Goal: Task Accomplishment & Management: Manage account settings

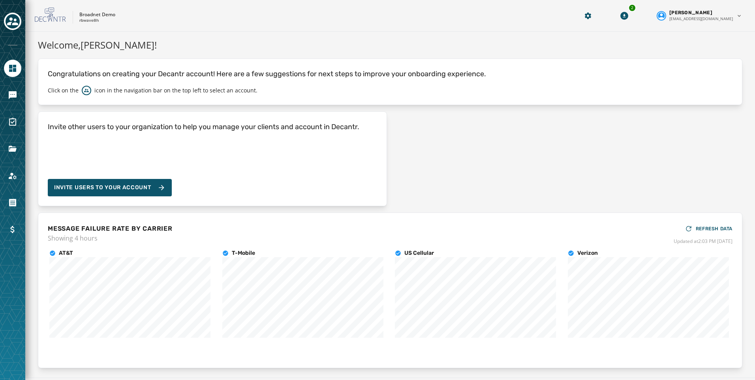
click at [67, 2] on div "Broadnet Demo rbwave8h 2 Kayla Lloyd klloyd@broadnet.com" at bounding box center [389, 16] width 729 height 32
click at [13, 93] on icon "Navigate to Messaging" at bounding box center [13, 95] width 8 height 8
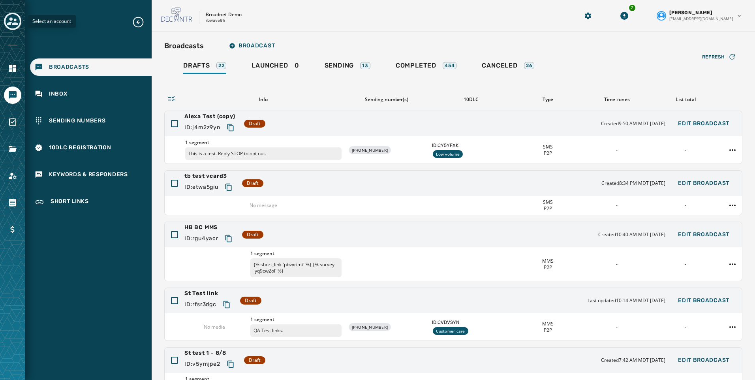
click at [12, 22] on icon "Toggle account select drawer" at bounding box center [12, 21] width 11 height 11
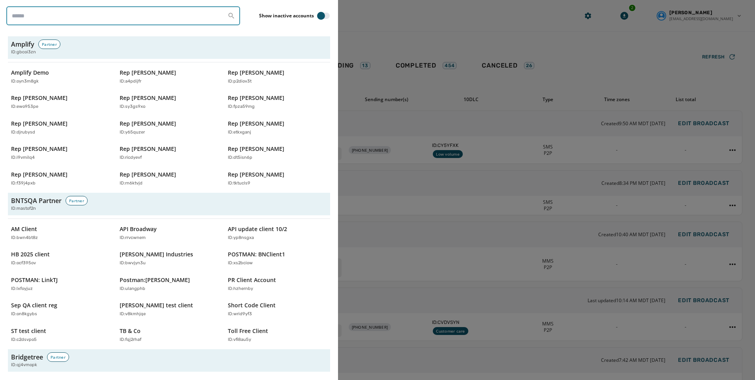
click at [68, 15] on input "search" at bounding box center [123, 15] width 234 height 19
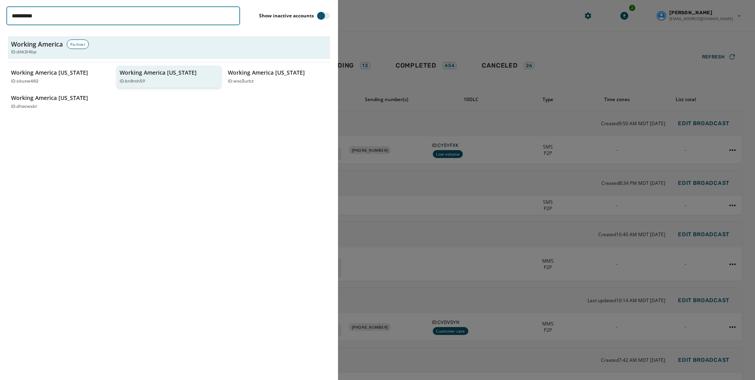
type input "**********"
click at [121, 74] on p "Working America Ohio" at bounding box center [158, 73] width 77 height 8
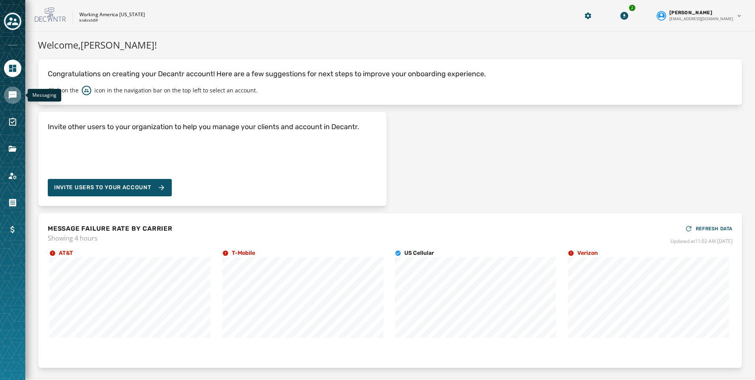
click at [12, 97] on icon "Navigate to Messaging" at bounding box center [13, 95] width 8 height 8
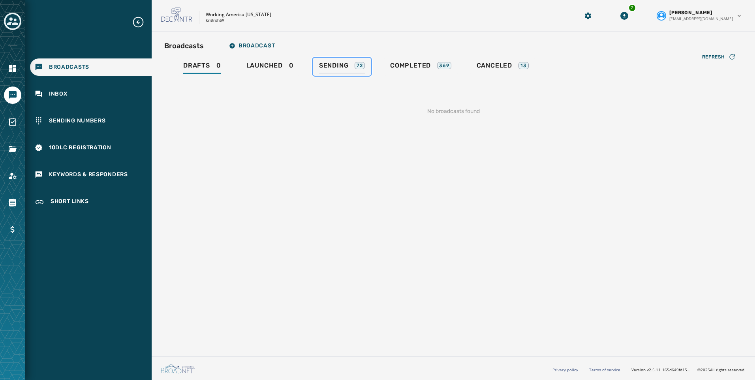
click at [339, 65] on span "Sending" at bounding box center [334, 66] width 30 height 8
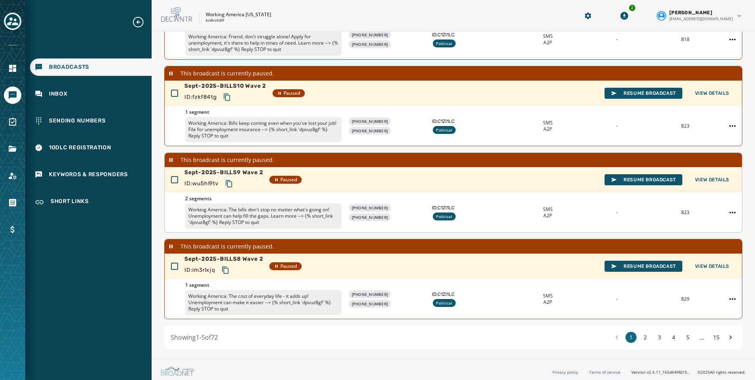
scroll to position [220, 0]
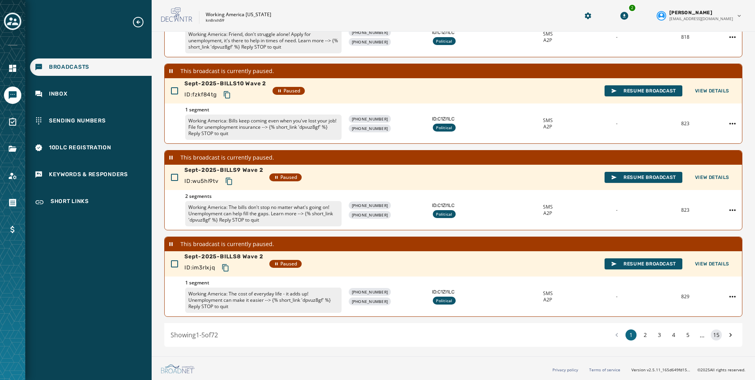
click at [710, 335] on button "15" at bounding box center [715, 334] width 11 height 11
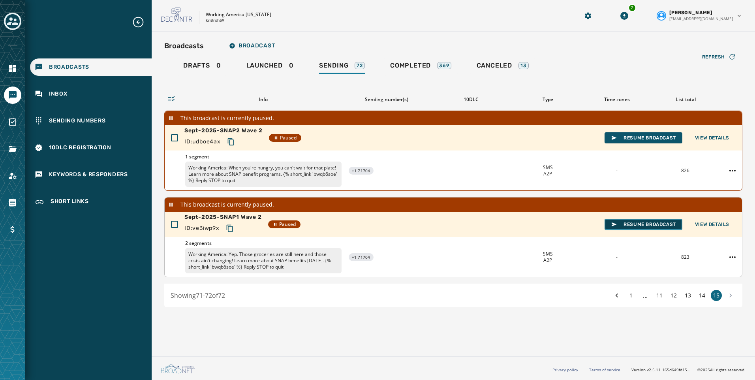
click at [636, 224] on span "Resume Broadcast" at bounding box center [643, 224] width 65 height 6
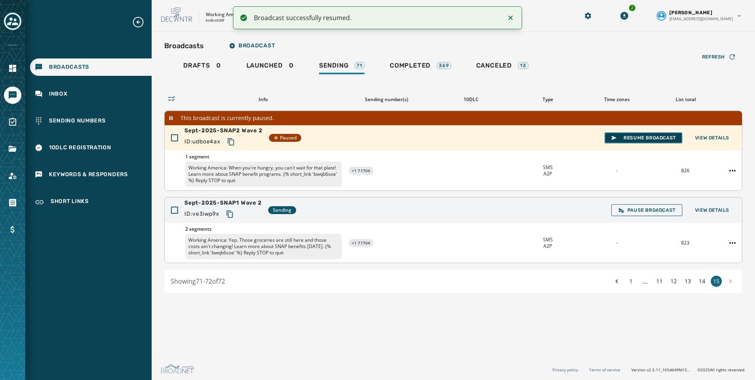
click at [633, 138] on span "Resume Broadcast" at bounding box center [643, 138] width 65 height 6
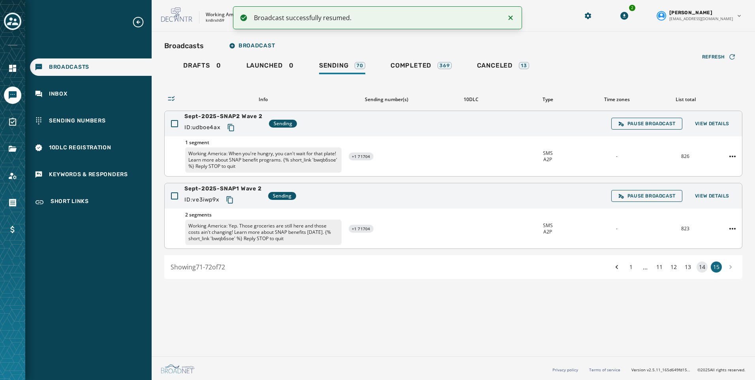
click at [705, 265] on button "14" at bounding box center [701, 266] width 11 height 11
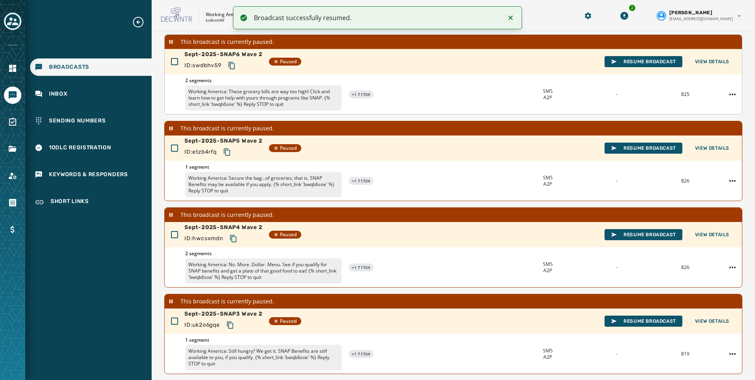
scroll to position [220, 0]
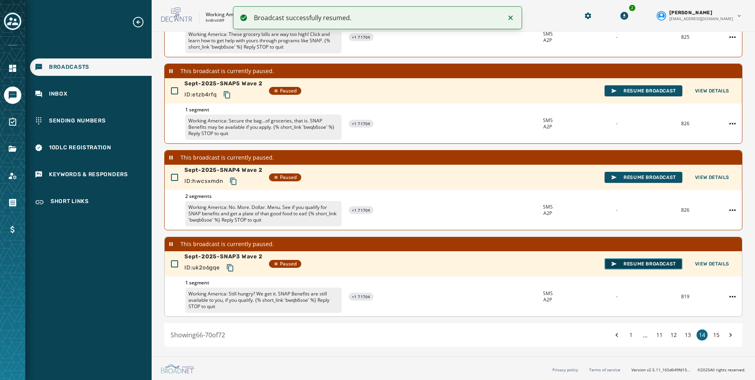
click at [643, 264] on span "Resume Broadcast" at bounding box center [643, 263] width 65 height 6
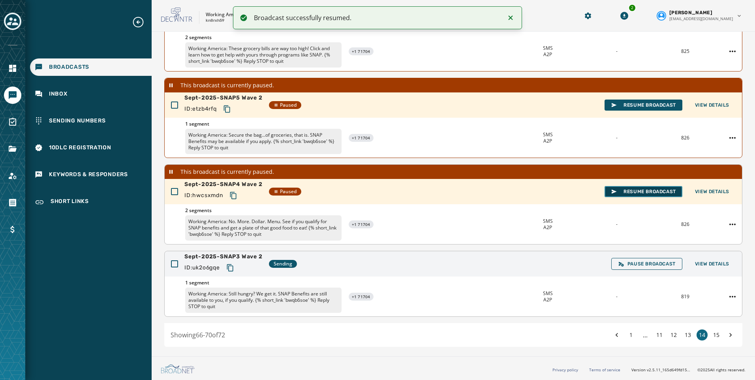
click at [631, 194] on span "Resume Broadcast" at bounding box center [643, 191] width 65 height 6
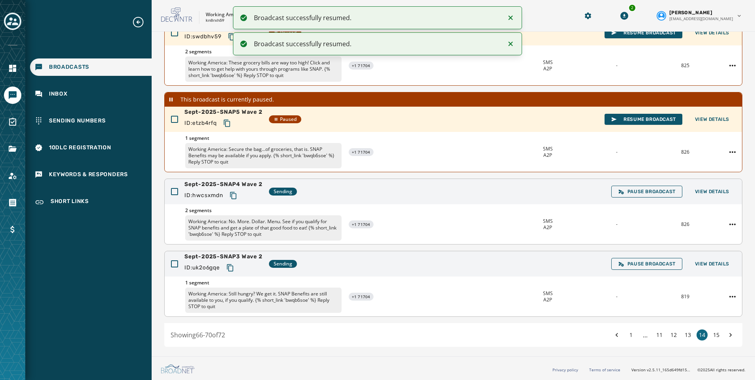
scroll to position [191, 0]
click at [631, 121] on span "Resume Broadcast" at bounding box center [643, 119] width 65 height 6
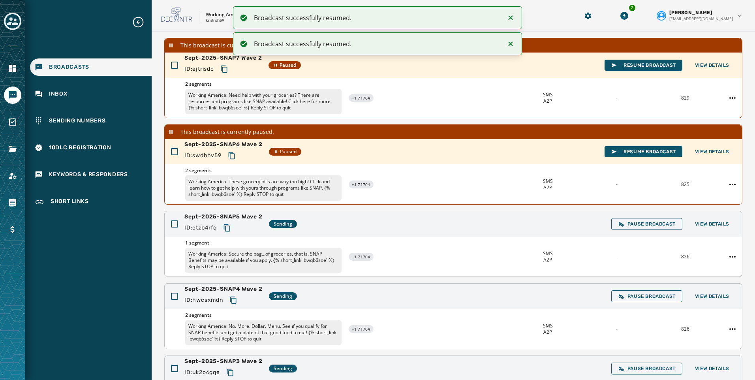
scroll to position [59, 0]
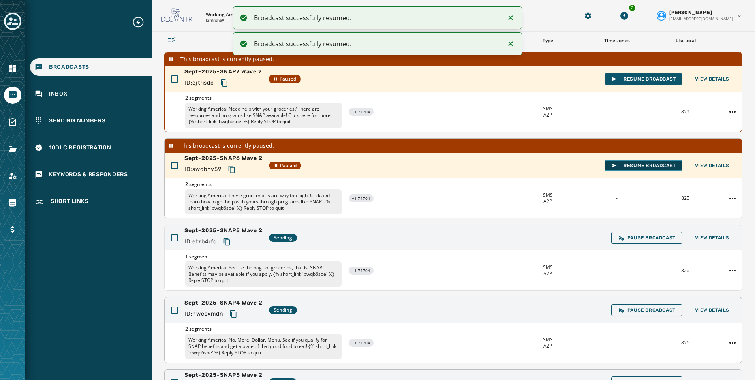
click at [622, 166] on span "Resume Broadcast" at bounding box center [643, 165] width 65 height 6
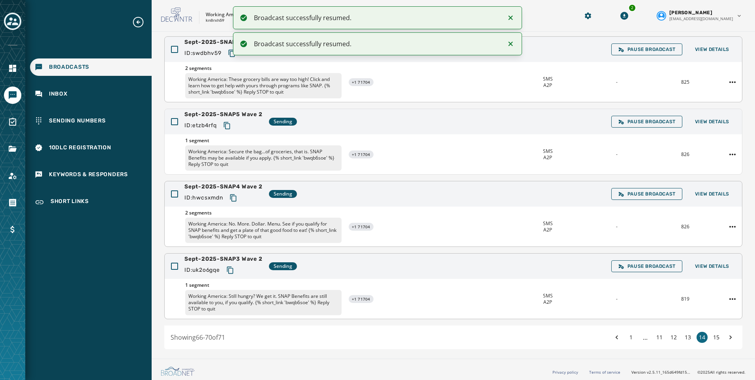
scroll to position [163, 0]
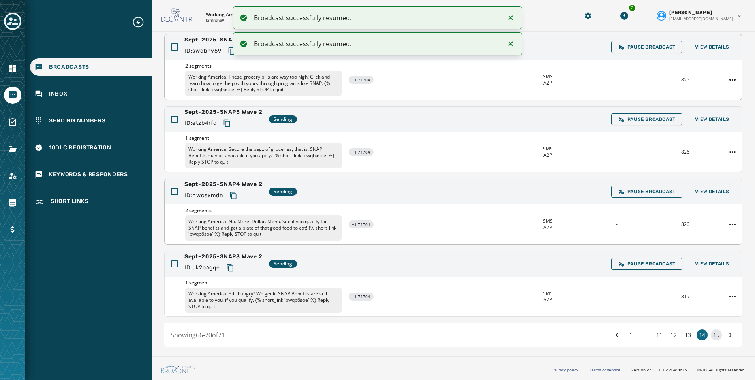
click at [710, 332] on button "15" at bounding box center [715, 334] width 11 height 11
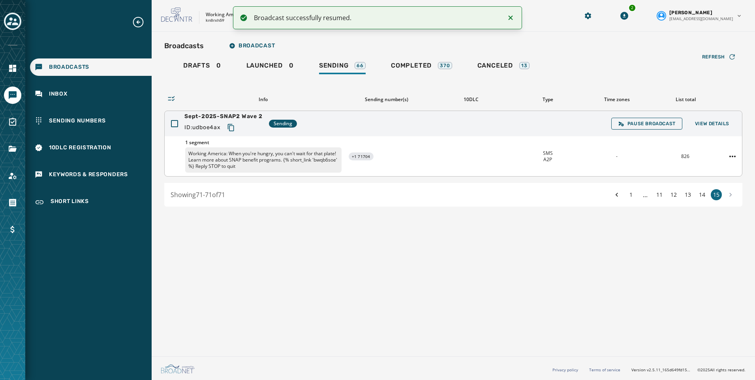
click at [233, 127] on icon "Copy text to clipboard" at bounding box center [231, 128] width 8 height 8
click at [707, 193] on div "1 ... 11 12 13 14 15" at bounding box center [673, 194] width 125 height 11
click at [705, 195] on button "14" at bounding box center [701, 194] width 11 height 11
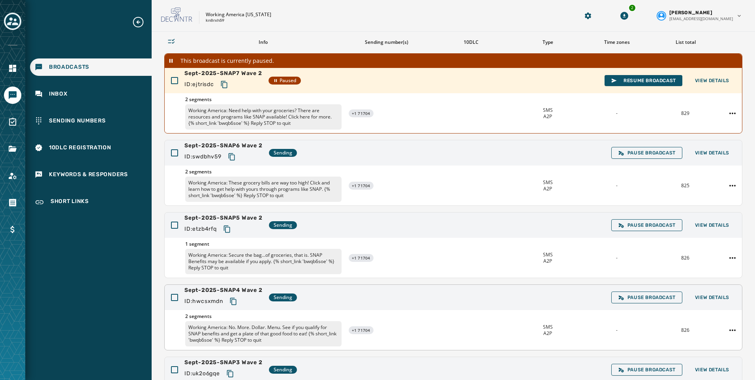
scroll to position [45, 0]
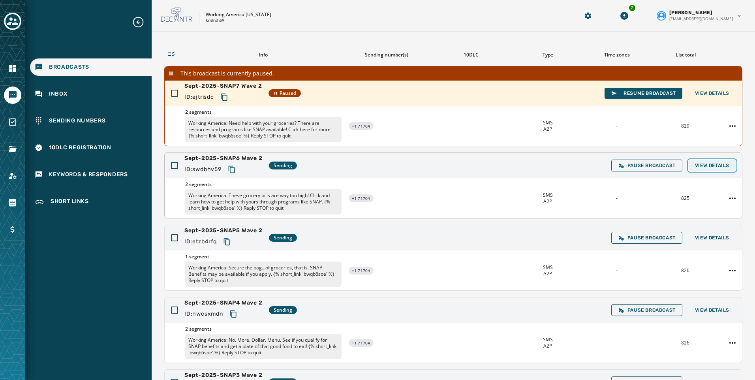
click at [712, 165] on span "View Details" at bounding box center [712, 165] width 34 height 6
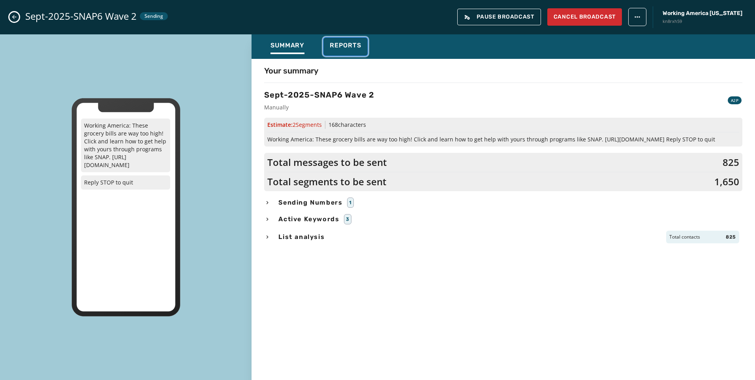
click at [354, 48] on span "Reports" at bounding box center [346, 45] width 32 height 8
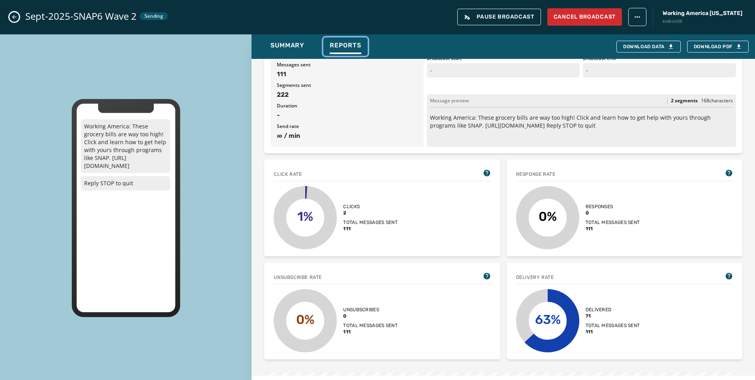
scroll to position [158, 0]
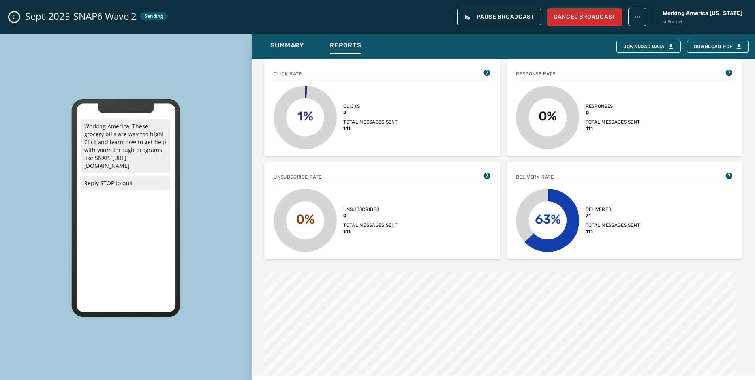
click at [12, 18] on icon "Close admin drawer" at bounding box center [14, 17] width 6 height 6
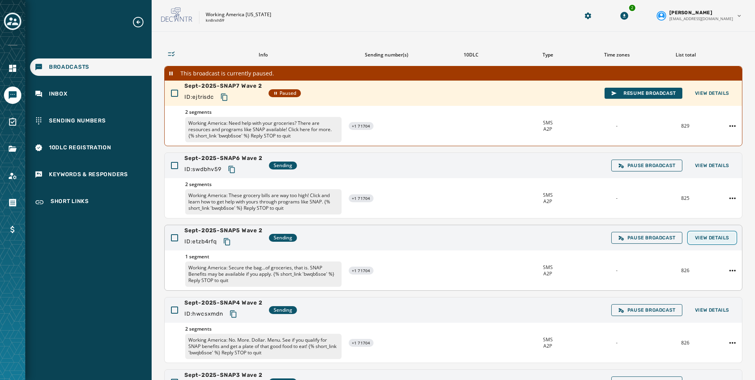
click at [698, 238] on span "View Details" at bounding box center [712, 237] width 34 height 6
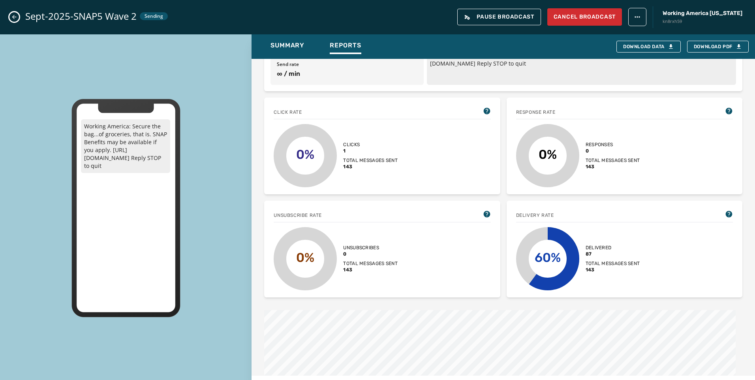
scroll to position [197, 0]
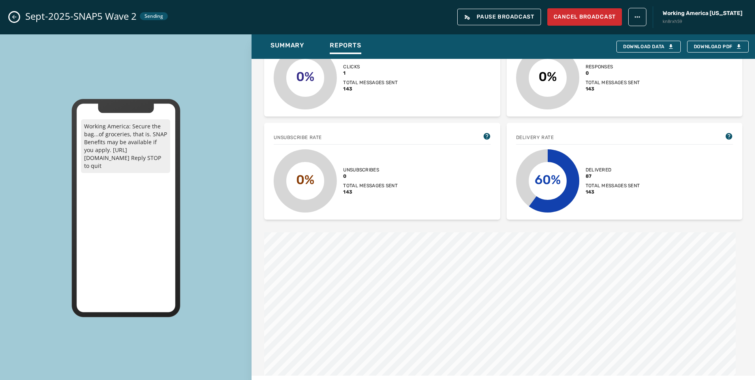
click at [15, 18] on icon "Close admin drawer" at bounding box center [14, 17] width 6 height 6
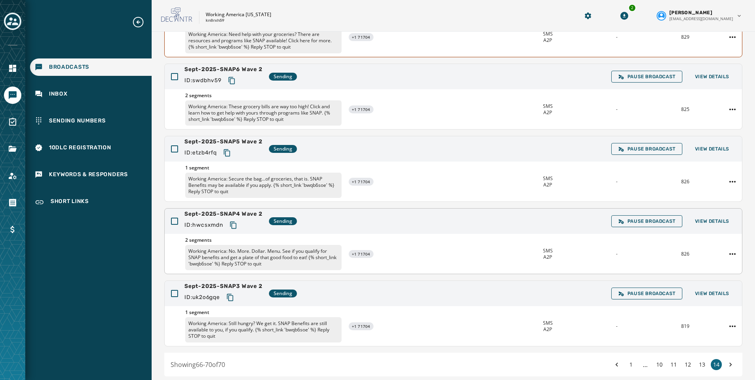
scroll to position [163, 0]
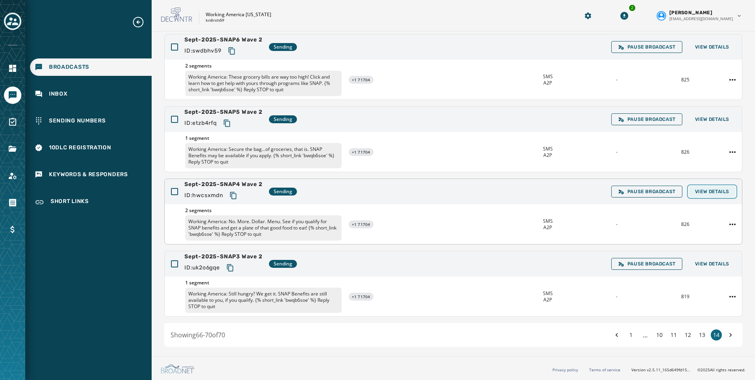
click at [699, 193] on span "View Details" at bounding box center [712, 191] width 34 height 6
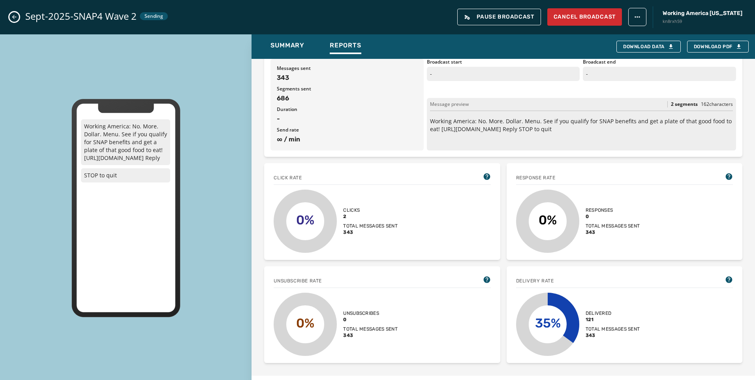
scroll to position [237, 0]
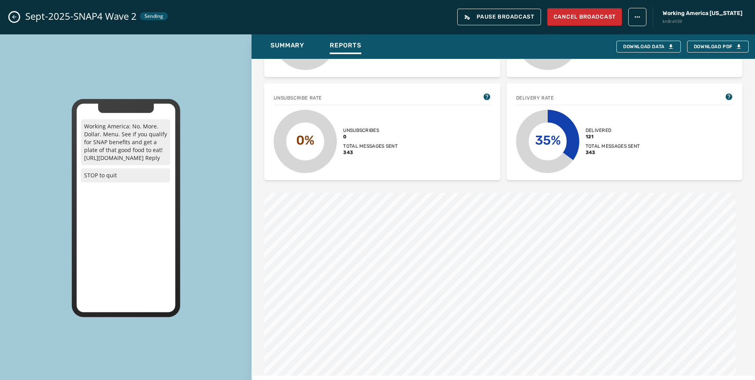
click at [17, 15] on button "Close admin drawer" at bounding box center [13, 16] width 9 height 9
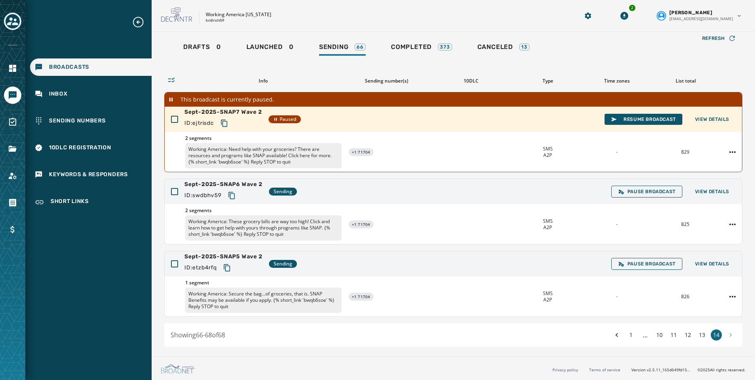
scroll to position [0, 0]
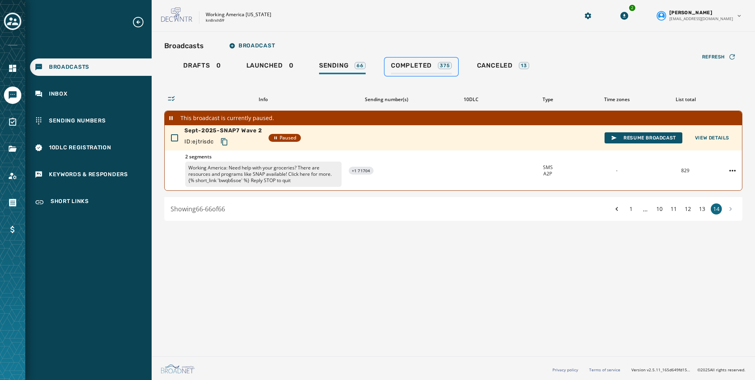
click at [423, 70] on div "Completed 375" at bounding box center [421, 68] width 61 height 13
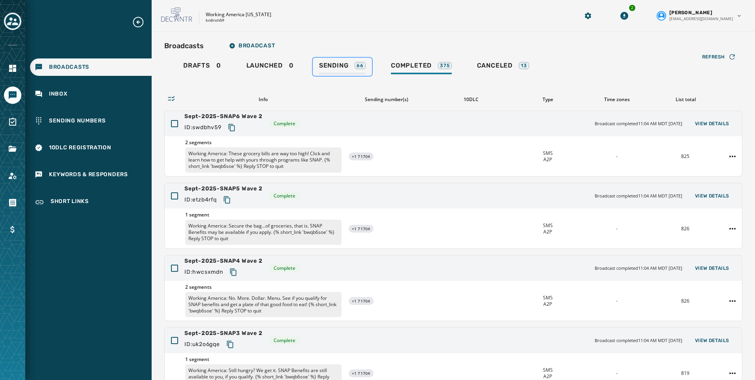
click at [346, 65] on span "Sending" at bounding box center [334, 66] width 30 height 8
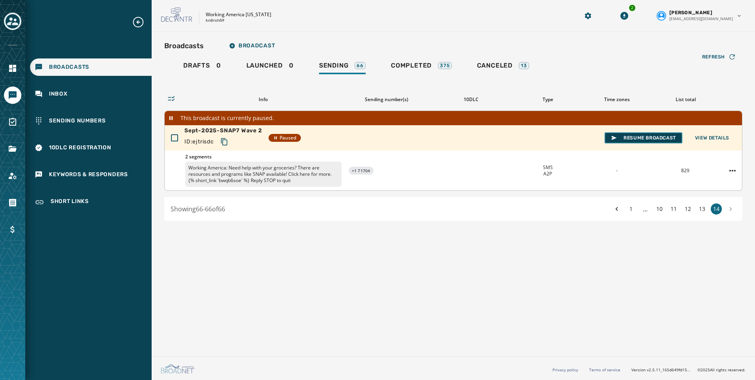
click at [627, 137] on span "Resume Broadcast" at bounding box center [643, 138] width 65 height 6
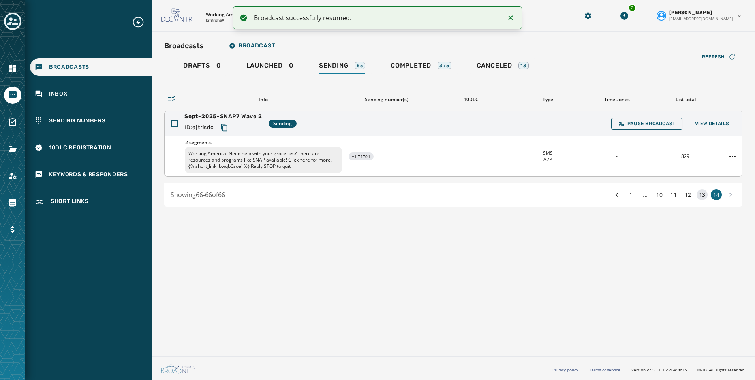
click at [701, 194] on button "13" at bounding box center [701, 194] width 11 height 11
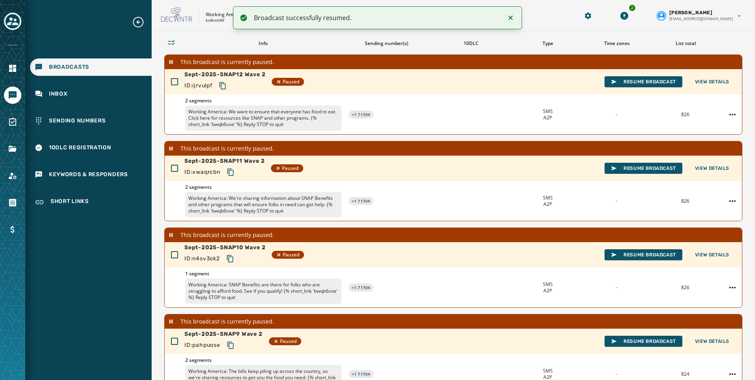
scroll to position [220, 0]
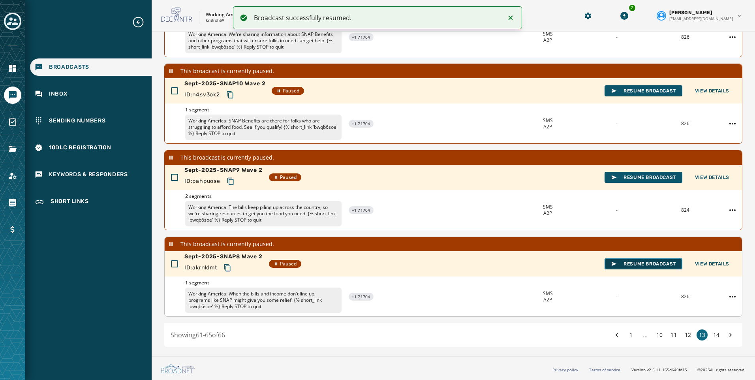
click at [623, 264] on span "Resume Broadcast" at bounding box center [643, 263] width 65 height 6
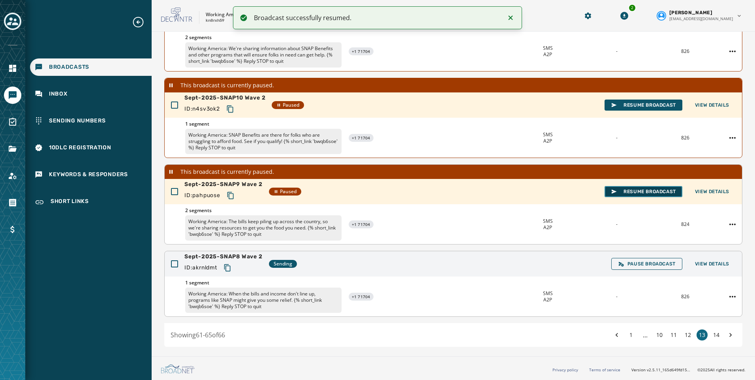
click at [628, 189] on span "Resume Broadcast" at bounding box center [643, 191] width 65 height 6
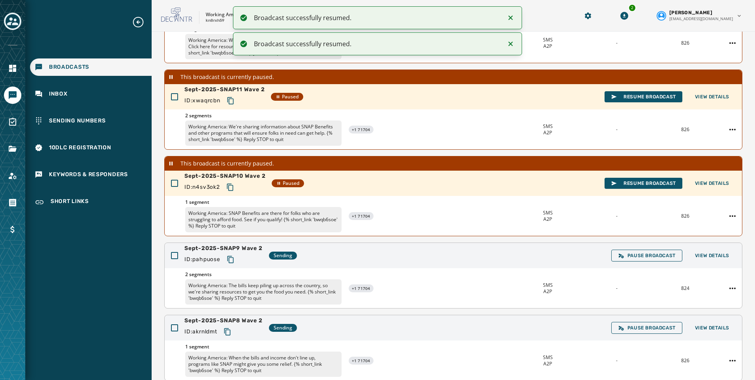
scroll to position [112, 0]
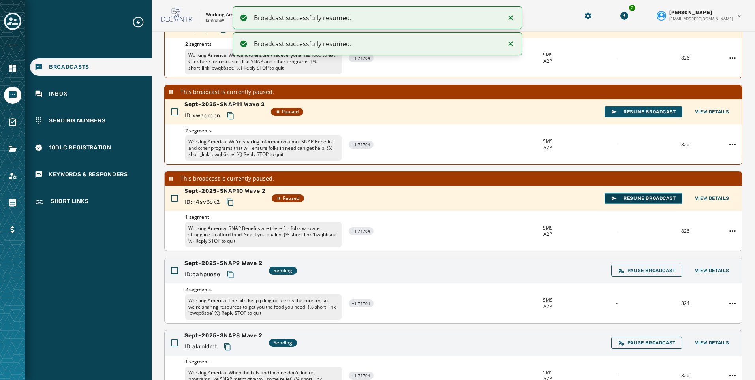
click at [631, 198] on span "Resume Broadcast" at bounding box center [643, 198] width 65 height 6
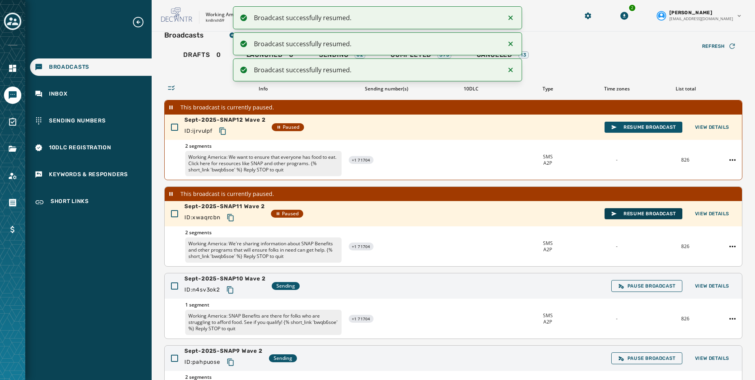
scroll to position [0, 0]
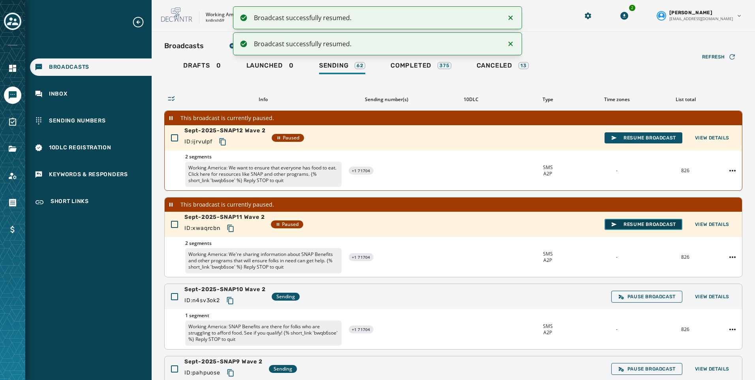
click at [643, 224] on span "Resume Broadcast" at bounding box center [643, 224] width 65 height 6
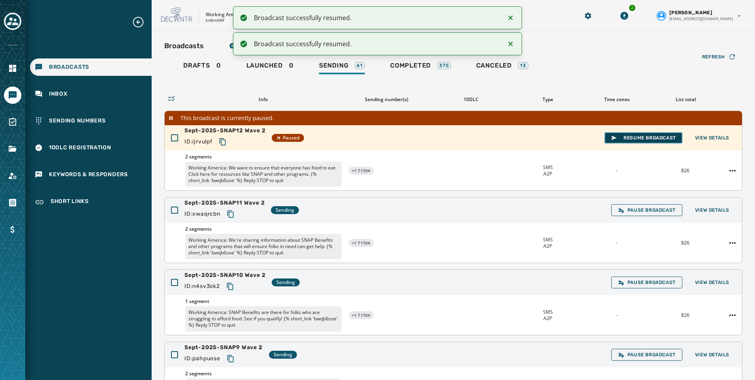
click at [626, 136] on span "Resume Broadcast" at bounding box center [643, 138] width 65 height 6
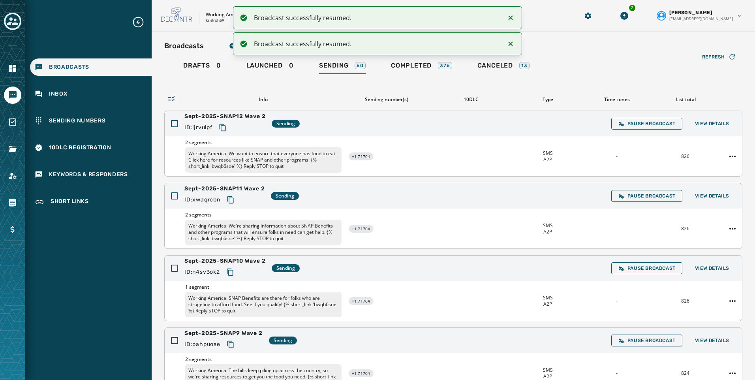
click at [513, 16] on icon "Notifications (F8)" at bounding box center [510, 17] width 9 height 9
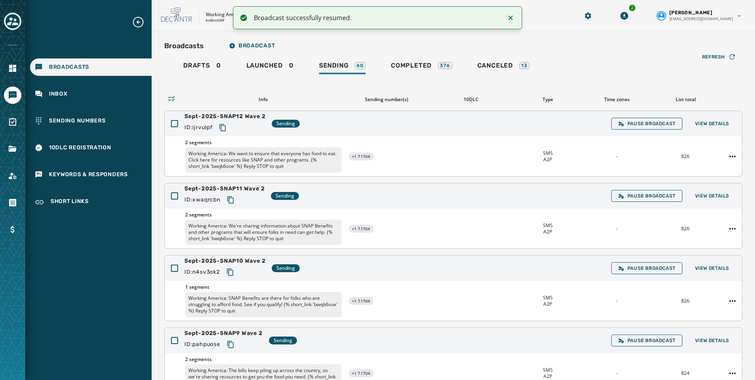
click at [513, 19] on icon "Notifications (F8)" at bounding box center [510, 17] width 9 height 9
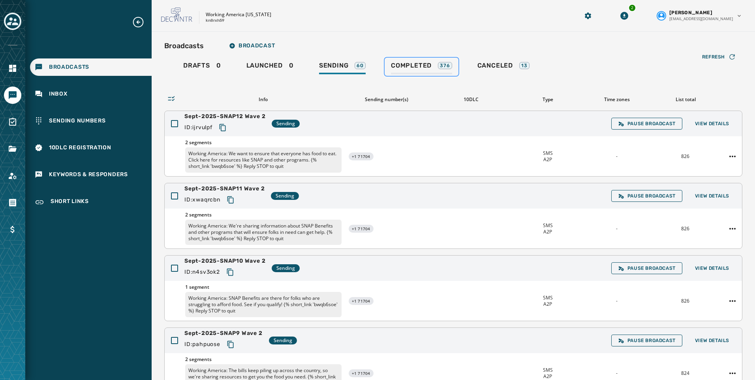
click at [412, 59] on link "Completed 376" at bounding box center [421, 67] width 74 height 18
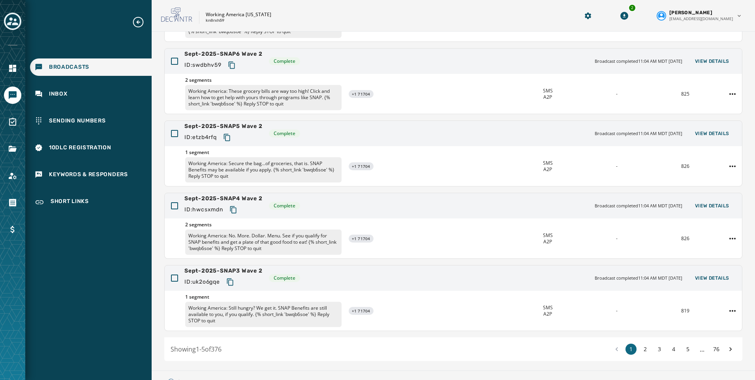
scroll to position [149, 0]
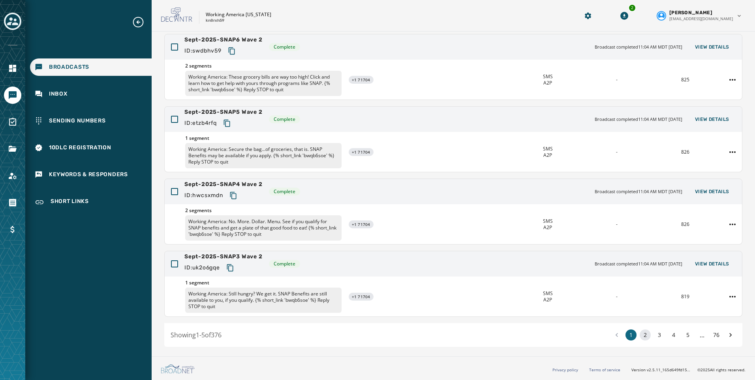
click at [643, 336] on button "2" at bounding box center [644, 334] width 11 height 11
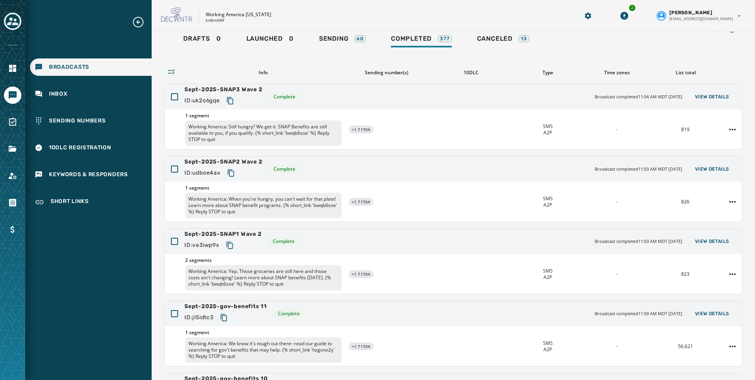
scroll to position [39, 0]
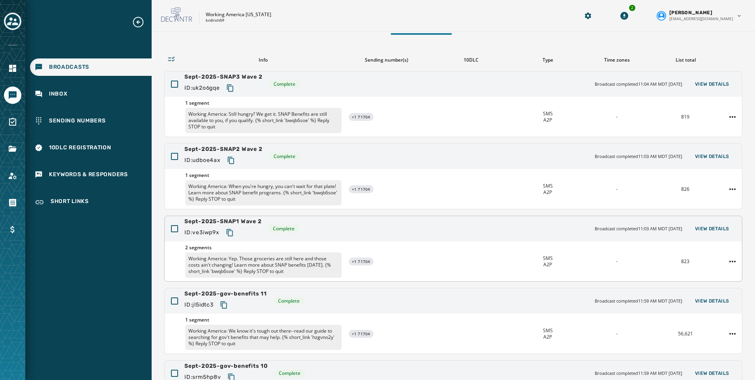
click at [232, 232] on icon "Copy text to clipboard" at bounding box center [230, 233] width 8 height 8
click at [231, 160] on icon "Copy text to clipboard" at bounding box center [231, 160] width 8 height 8
drag, startPoint x: 232, startPoint y: 88, endPoint x: 210, endPoint y: 126, distance: 43.4
click at [232, 88] on icon "Copy text to clipboard" at bounding box center [230, 88] width 8 height 8
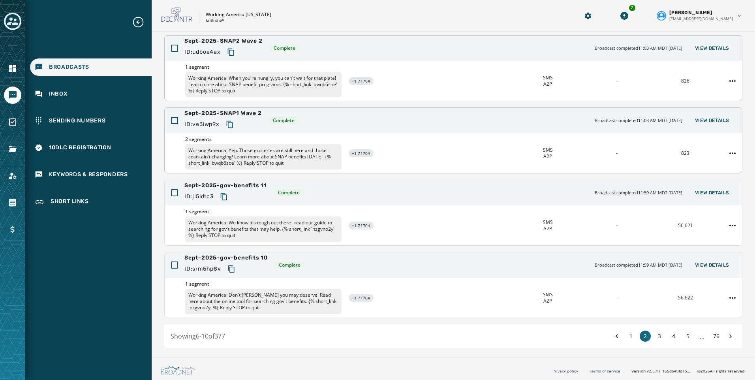
scroll to position [149, 0]
click at [631, 336] on div "1 2 3 4 5 ... 76" at bounding box center [673, 334] width 125 height 11
click at [631, 335] on div "1 2 3 4 5 ... 76" at bounding box center [673, 334] width 125 height 11
click at [628, 334] on button "1" at bounding box center [630, 334] width 11 height 11
click at [236, 267] on icon "Copy text to clipboard" at bounding box center [233, 268] width 8 height 8
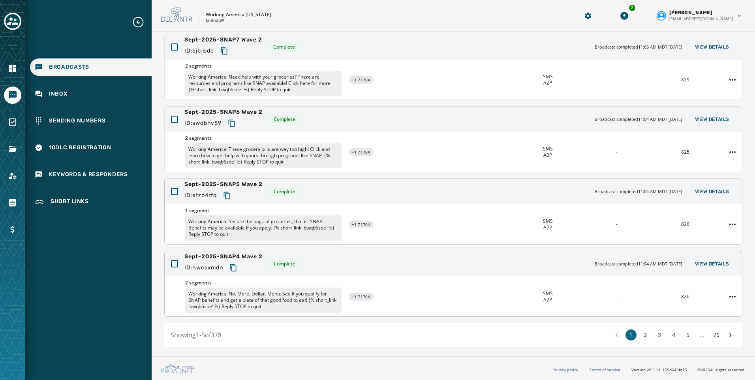
click at [229, 195] on icon "Copy text to clipboard" at bounding box center [227, 195] width 8 height 8
drag, startPoint x: 234, startPoint y: 123, endPoint x: 105, endPoint y: 201, distance: 151.8
click at [234, 123] on icon "Copy text to clipboard" at bounding box center [232, 123] width 8 height 8
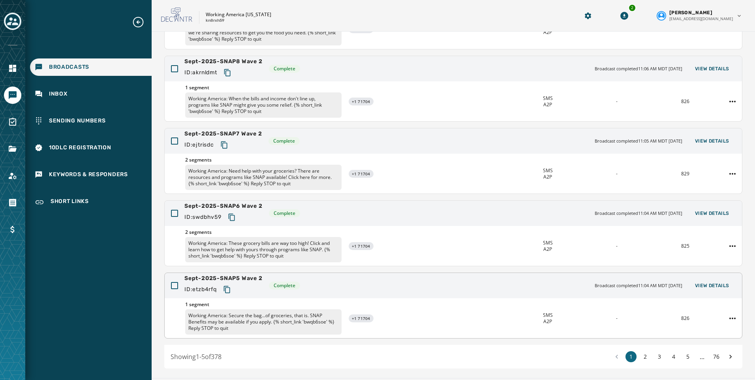
scroll to position [109, 0]
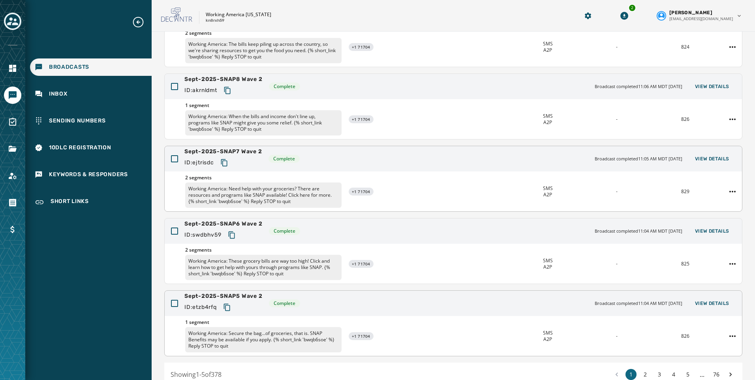
click at [228, 163] on icon "Copy text to clipboard" at bounding box center [224, 163] width 8 height 8
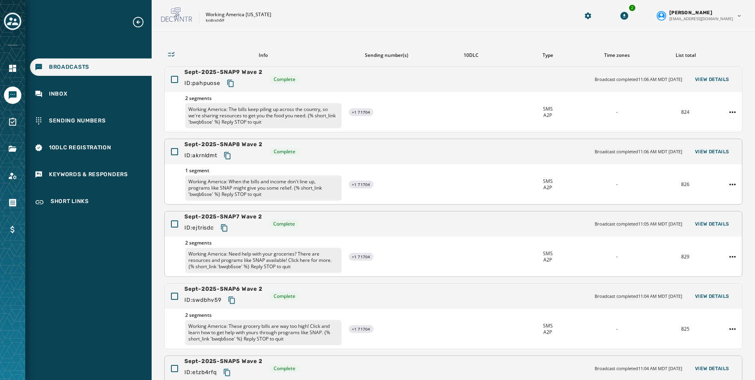
scroll to position [30, 0]
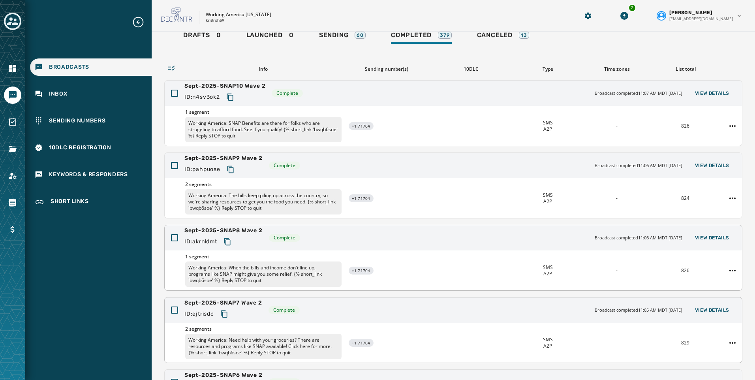
click at [225, 240] on icon "Copy text to clipboard" at bounding box center [227, 242] width 8 height 8
drag, startPoint x: 233, startPoint y: 169, endPoint x: 131, endPoint y: 256, distance: 134.1
click at [233, 169] on icon "Copy text to clipboard" at bounding box center [231, 169] width 8 height 8
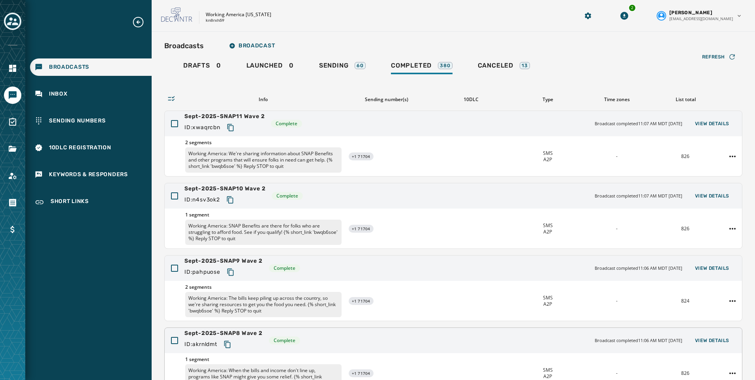
drag, startPoint x: 231, startPoint y: 129, endPoint x: 128, endPoint y: 192, distance: 120.6
click at [231, 129] on icon "Copy text to clipboard" at bounding box center [231, 128] width 8 height 8
click at [232, 203] on icon "Copy text to clipboard" at bounding box center [230, 199] width 6 height 7
drag, startPoint x: 232, startPoint y: 124, endPoint x: 103, endPoint y: 181, distance: 141.2
click at [232, 124] on icon "Copy text to clipboard" at bounding box center [230, 127] width 6 height 7
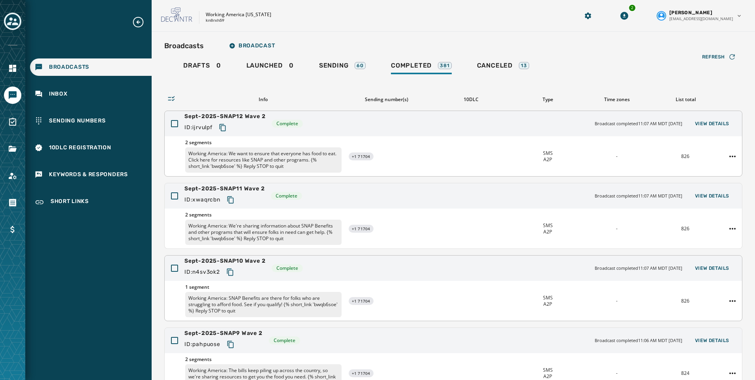
drag, startPoint x: 223, startPoint y: 127, endPoint x: 184, endPoint y: 159, distance: 49.4
click at [222, 127] on icon "Copy text to clipboard" at bounding box center [223, 128] width 8 height 8
click at [334, 64] on span "Sending" at bounding box center [334, 66] width 30 height 8
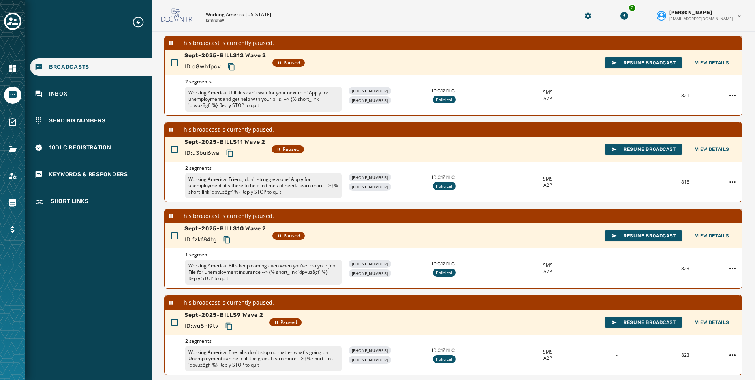
scroll to position [220, 0]
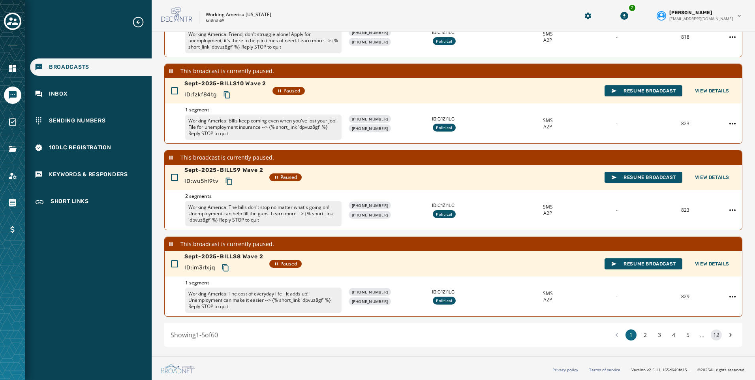
click at [710, 331] on button "12" at bounding box center [715, 334] width 11 height 11
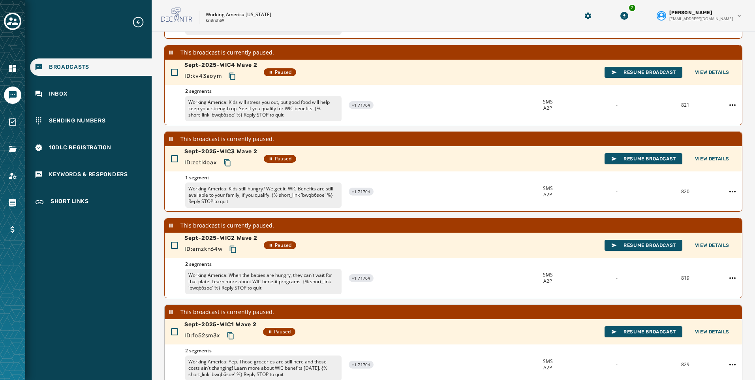
scroll to position [141, 0]
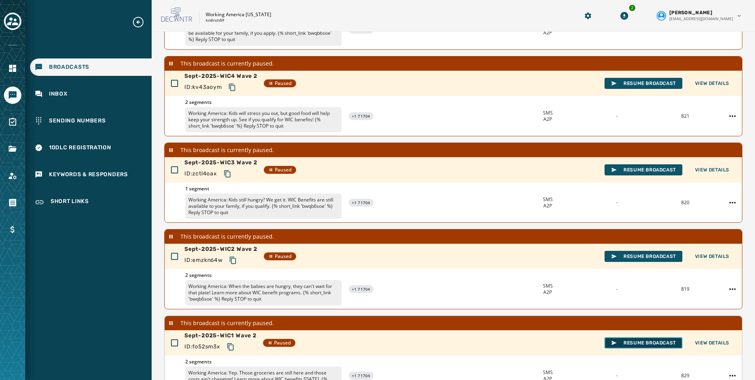
click at [633, 341] on span "Resume Broadcast" at bounding box center [643, 342] width 65 height 6
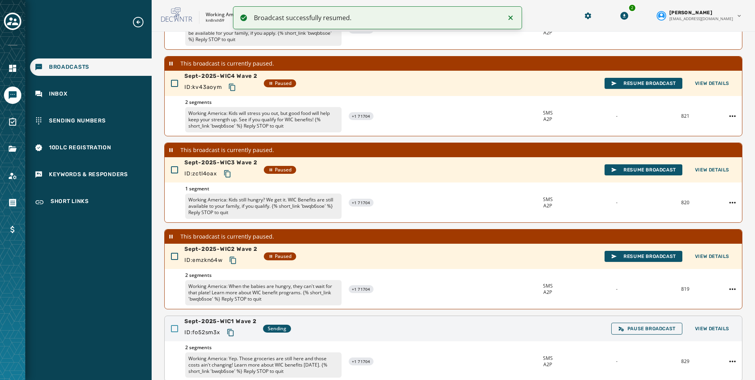
click at [171, 329] on div at bounding box center [174, 328] width 7 height 7
click at [620, 253] on span "Resume Broadcast" at bounding box center [643, 256] width 65 height 6
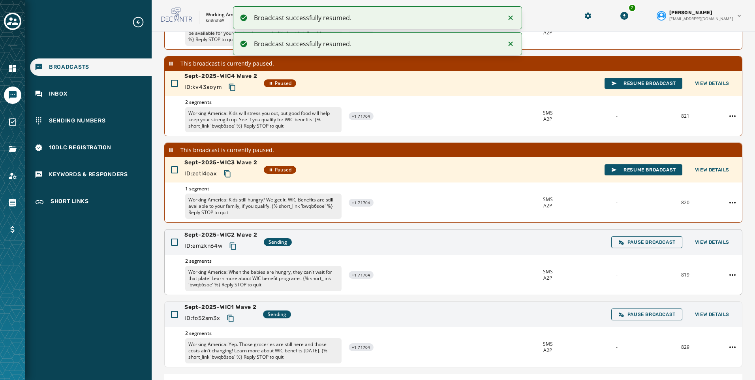
click at [233, 248] on icon "Copy text to clipboard" at bounding box center [232, 245] width 6 height 7
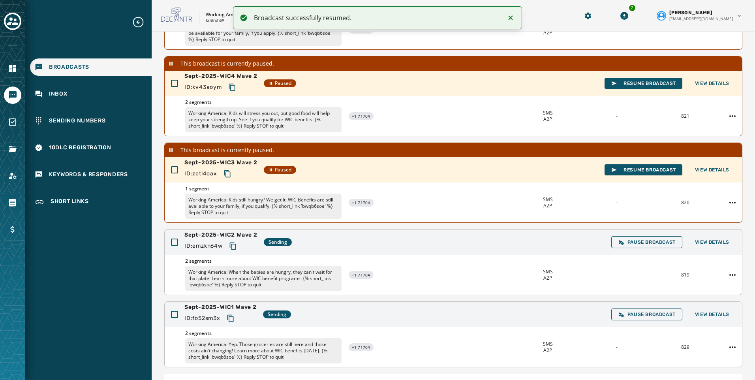
drag, startPoint x: 227, startPoint y: 315, endPoint x: 204, endPoint y: 324, distance: 24.5
click at [227, 315] on button "Copy text to clipboard" at bounding box center [230, 318] width 14 height 14
click at [633, 168] on span "Resume Broadcast" at bounding box center [643, 170] width 65 height 6
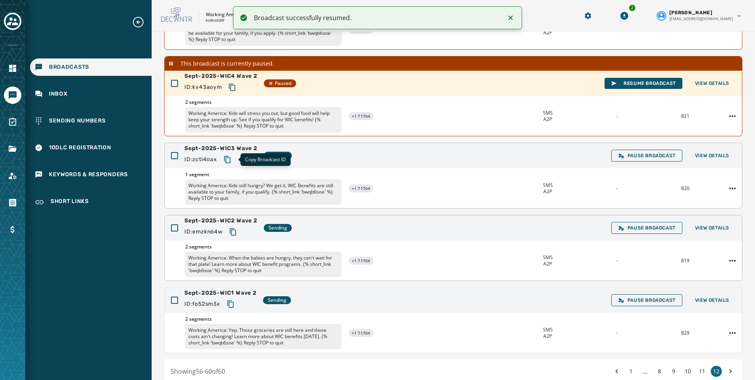
click at [229, 160] on icon "Copy text to clipboard" at bounding box center [227, 160] width 8 height 8
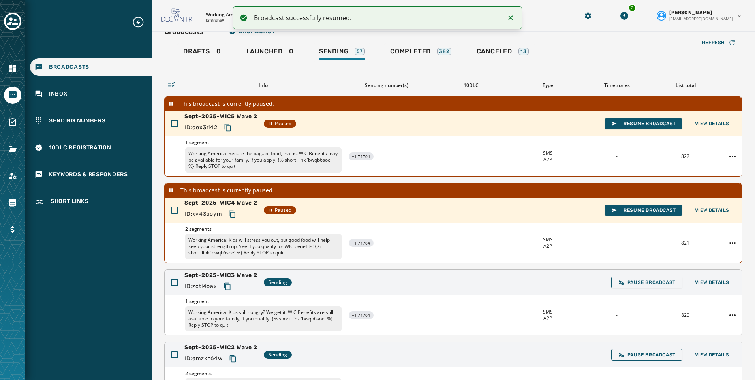
scroll to position [0, 0]
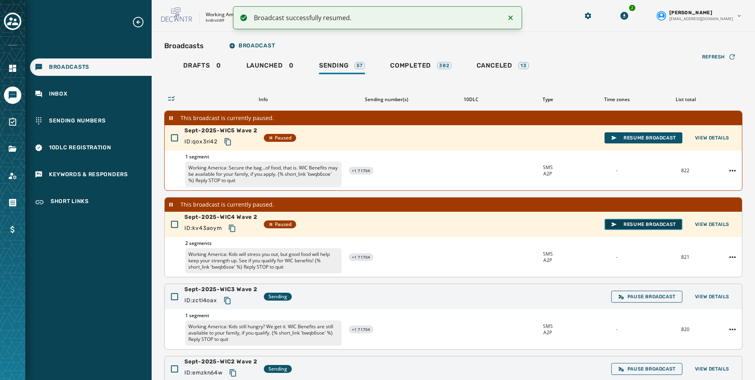
drag, startPoint x: 605, startPoint y: 225, endPoint x: 567, endPoint y: 225, distance: 38.3
click at [611, 225] on icon "button" at bounding box center [613, 224] width 5 height 4
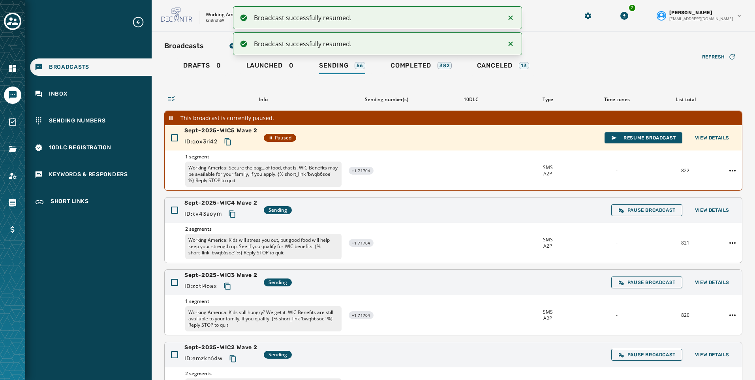
click at [234, 215] on icon "Copy text to clipboard" at bounding box center [232, 214] width 8 height 8
click at [631, 137] on span "Resume Broadcast" at bounding box center [643, 138] width 65 height 6
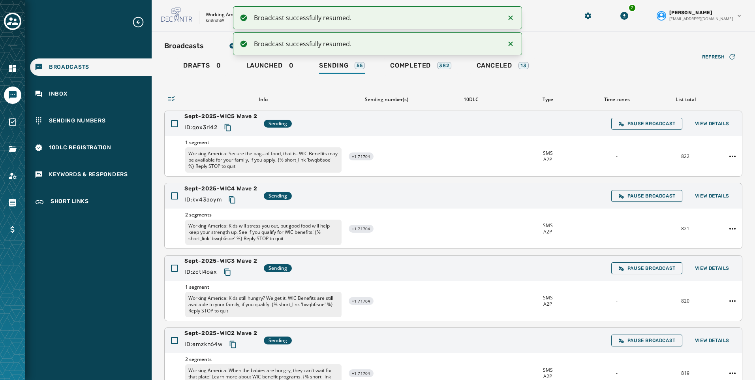
click at [225, 126] on icon "Copy text to clipboard" at bounding box center [228, 128] width 8 height 8
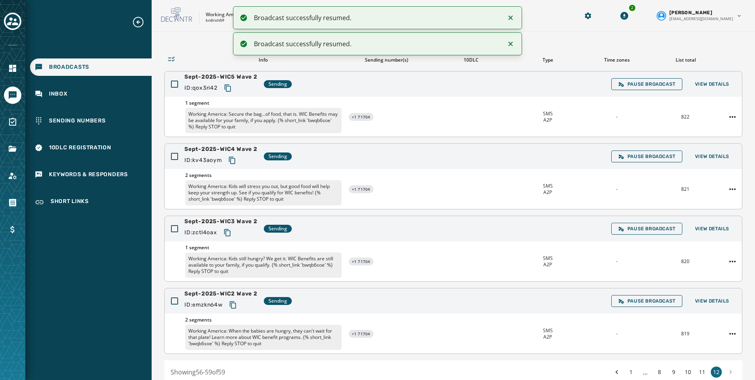
scroll to position [77, 0]
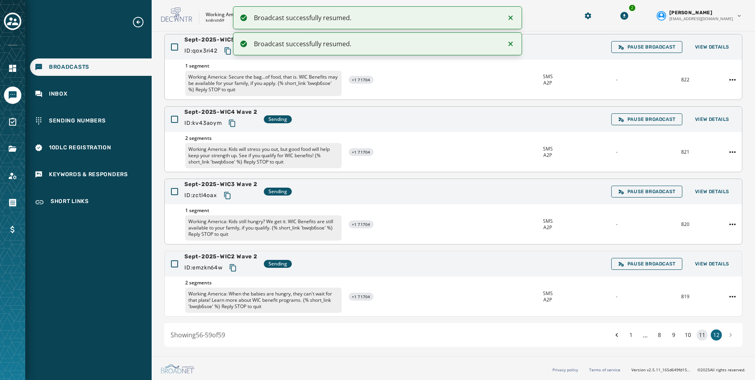
click at [699, 337] on button "11" at bounding box center [701, 334] width 11 height 11
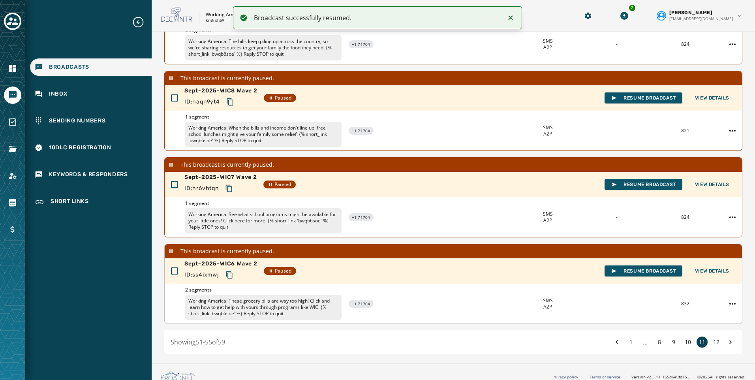
scroll to position [220, 0]
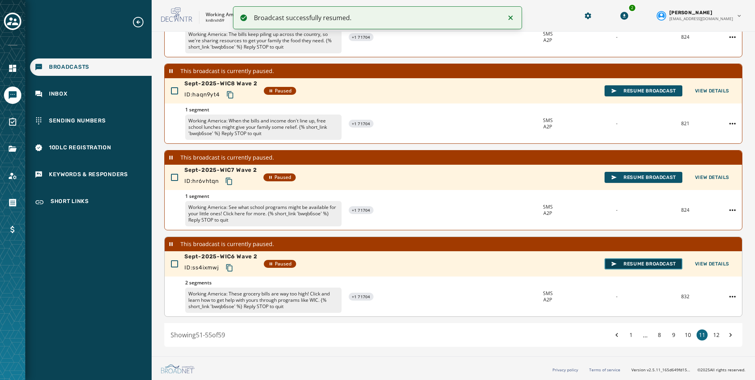
click at [631, 260] on button "Resume Broadcast" at bounding box center [643, 263] width 78 height 11
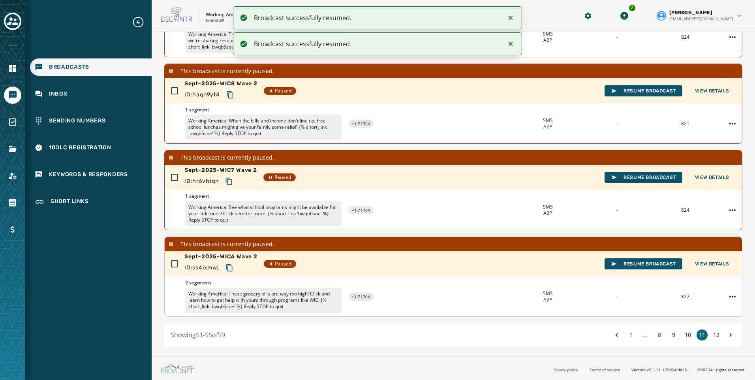
scroll to position [206, 0]
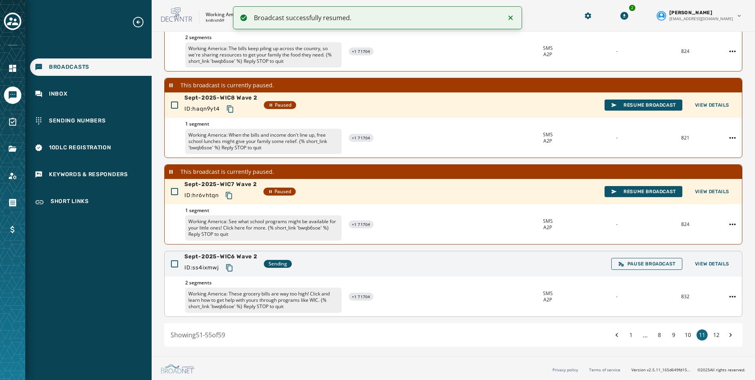
click at [229, 268] on icon "Copy text to clipboard" at bounding box center [229, 268] width 8 height 8
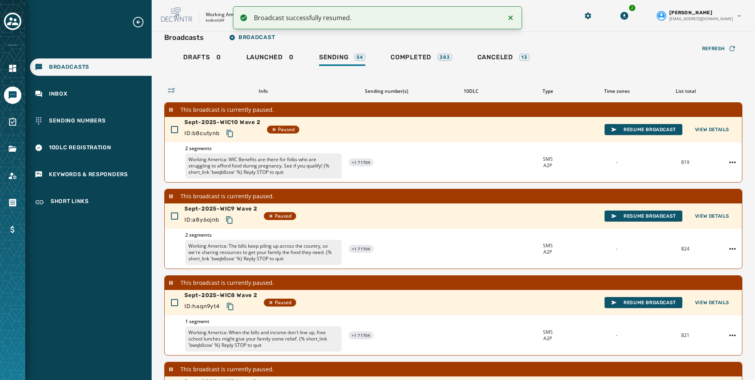
scroll to position [0, 0]
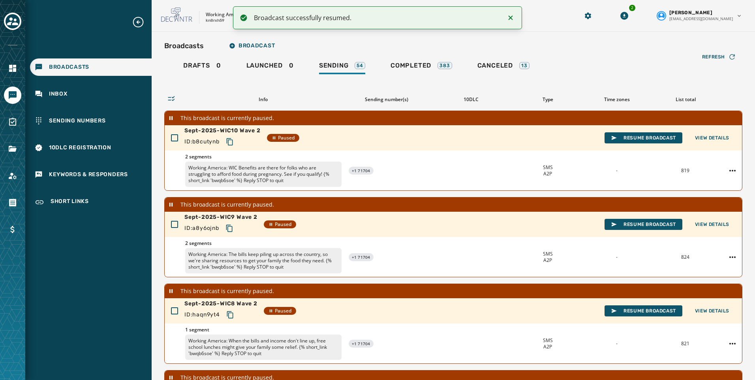
click at [512, 17] on icon "Notifications (F8)" at bounding box center [510, 17] width 9 height 9
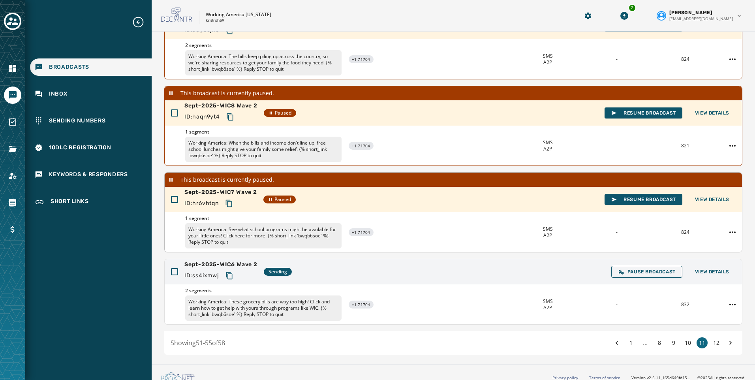
scroll to position [206, 0]
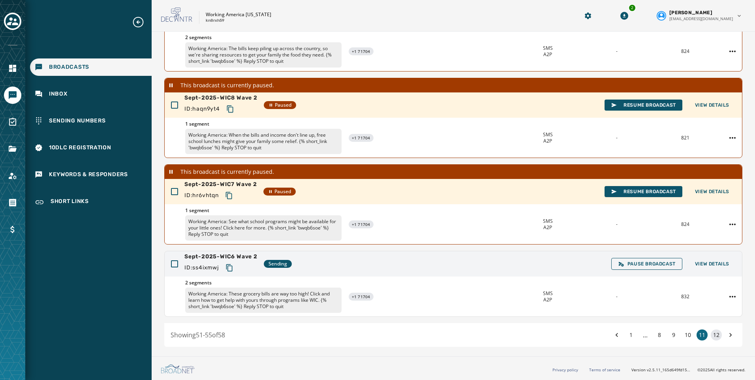
click at [714, 334] on button "12" at bounding box center [715, 334] width 11 height 11
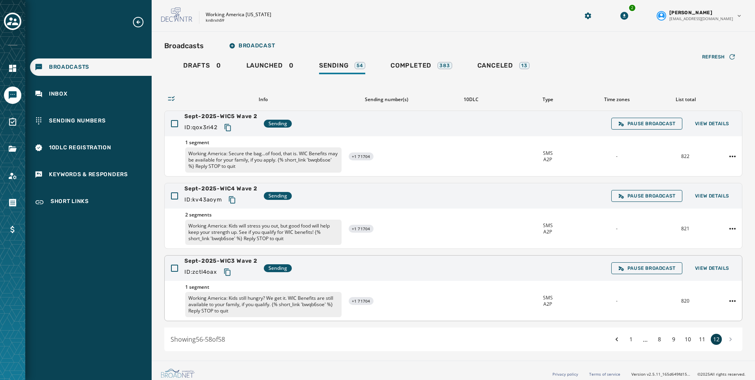
scroll to position [4, 0]
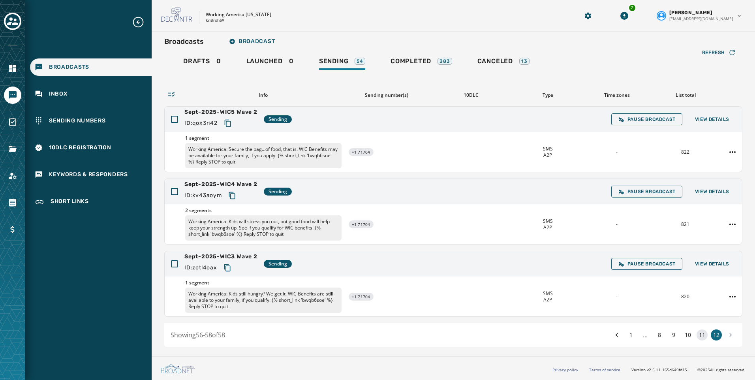
click at [696, 335] on button "11" at bounding box center [701, 334] width 11 height 11
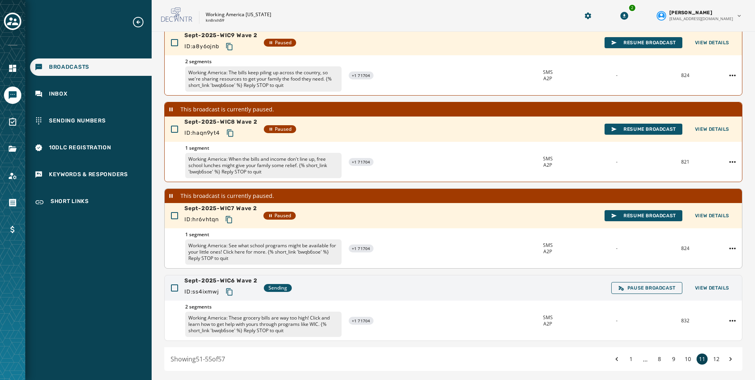
scroll to position [206, 0]
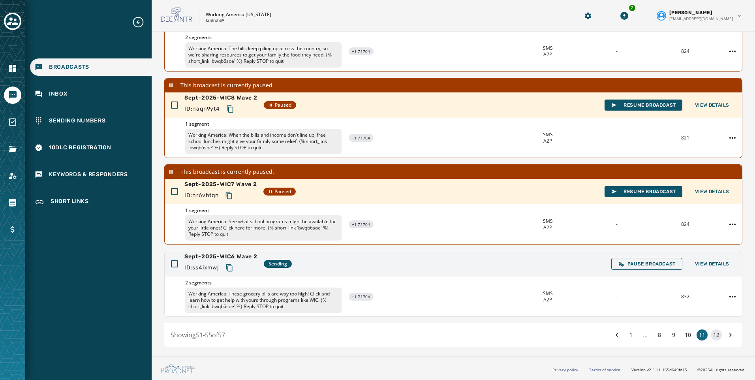
click at [716, 334] on div "1 ... 8 9 10 11 12" at bounding box center [673, 334] width 125 height 11
click at [713, 335] on button "12" at bounding box center [715, 334] width 11 height 11
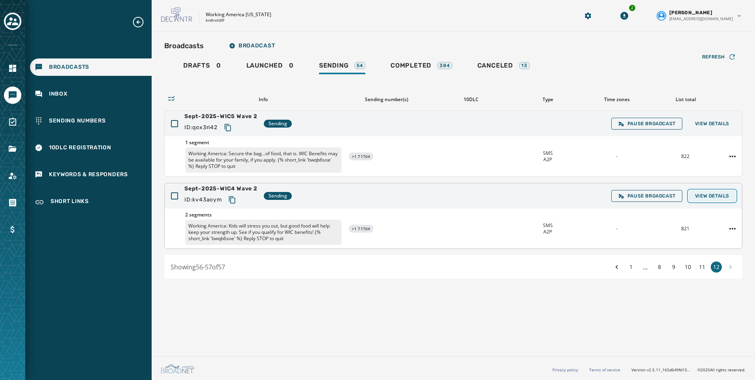
click at [705, 199] on span "View Details" at bounding box center [712, 196] width 34 height 6
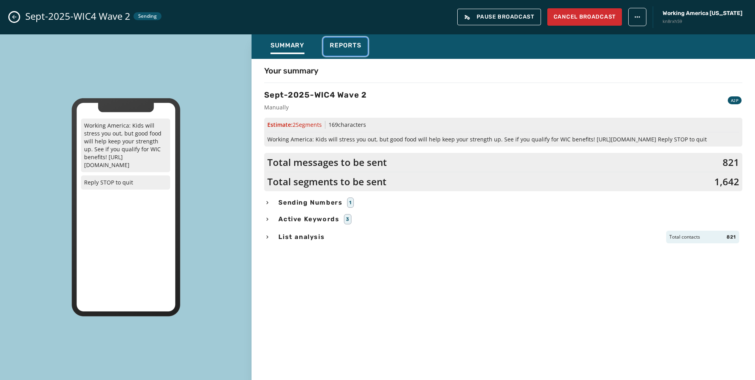
click at [345, 49] on div "Reports" at bounding box center [346, 47] width 32 height 13
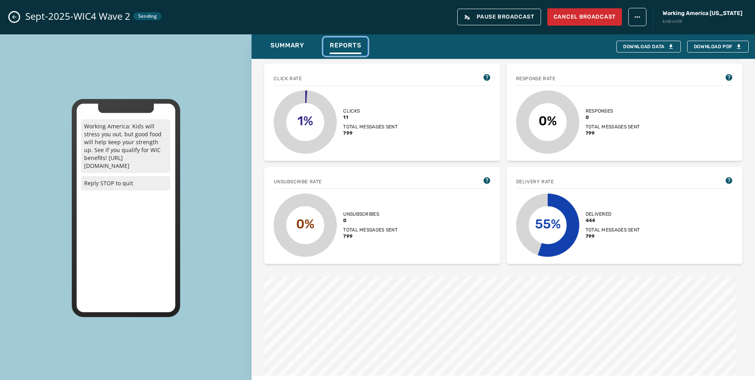
scroll to position [158, 0]
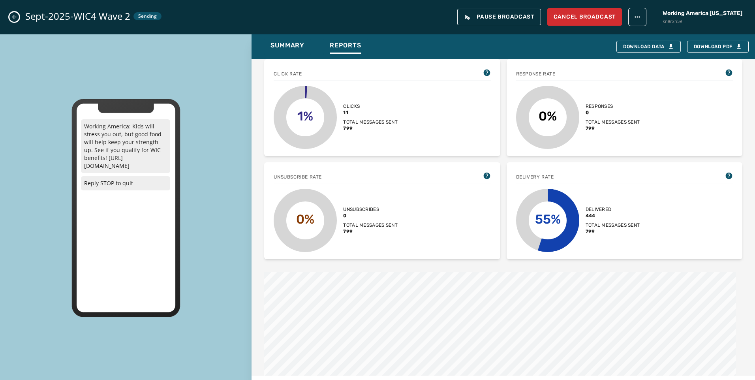
click at [14, 17] on icon "Close admin drawer" at bounding box center [14, 17] width 6 height 6
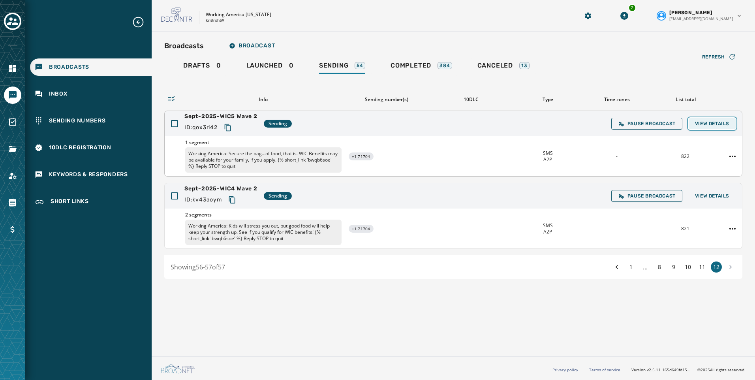
click at [707, 124] on span "View Details" at bounding box center [712, 123] width 34 height 6
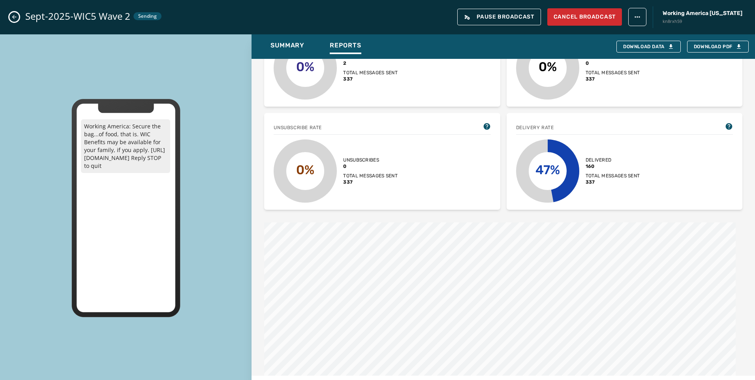
scroll to position [237, 0]
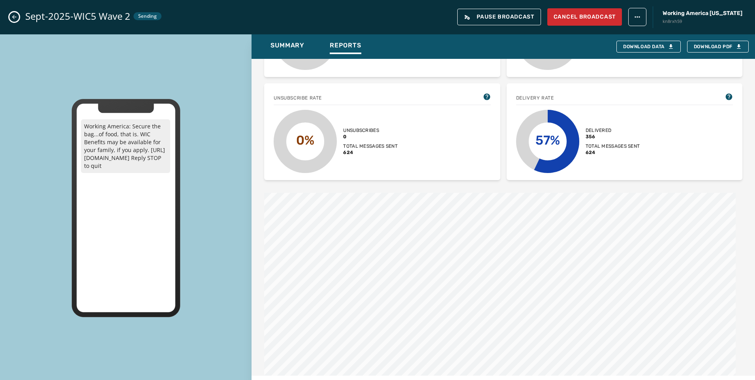
click at [9, 17] on button "Close admin drawer" at bounding box center [13, 16] width 9 height 9
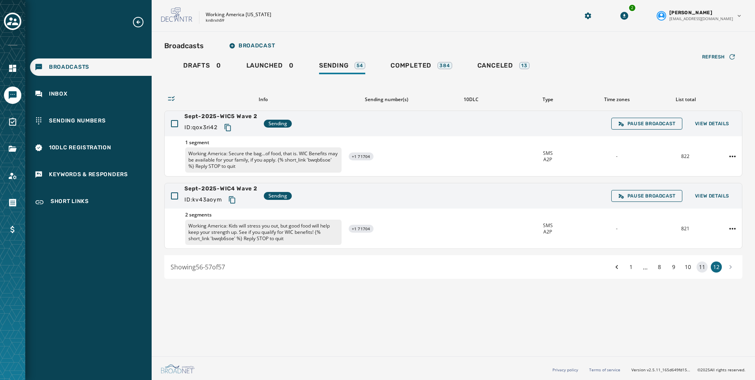
click at [702, 268] on button "11" at bounding box center [701, 266] width 11 height 11
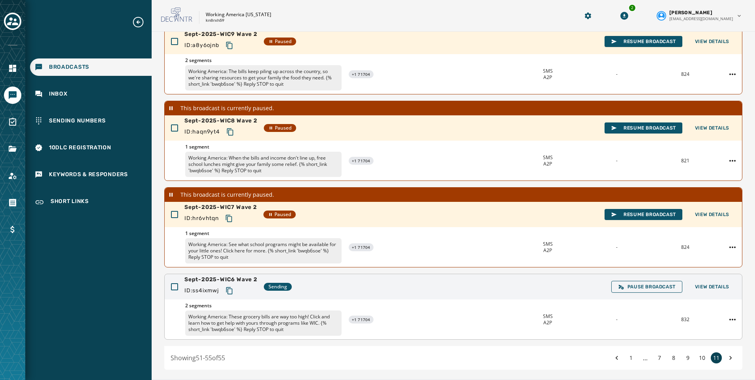
scroll to position [206, 0]
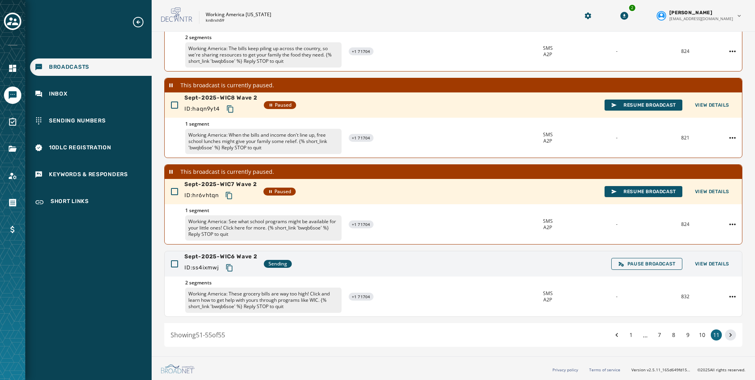
click at [726, 336] on icon at bounding box center [730, 334] width 8 height 11
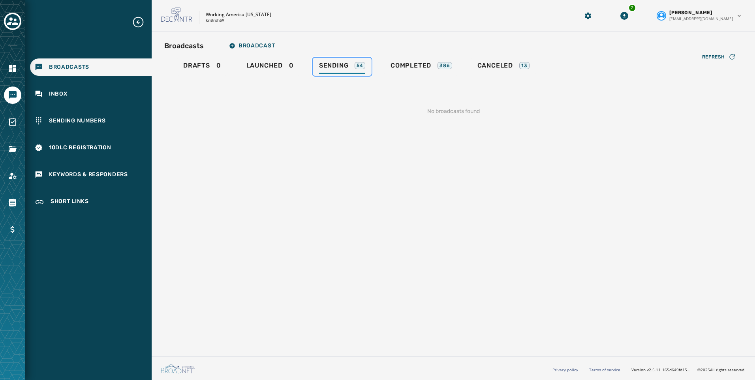
click at [344, 71] on div "Sending 54" at bounding box center [342, 68] width 46 height 13
click at [269, 64] on span "Launched" at bounding box center [264, 66] width 36 height 8
click at [335, 65] on span "Sending" at bounding box center [334, 66] width 30 height 8
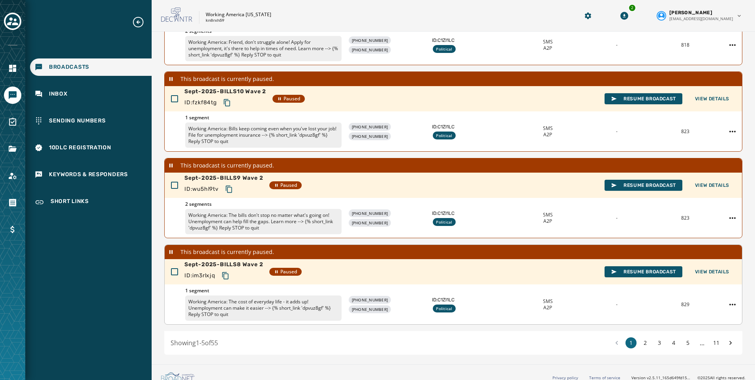
scroll to position [220, 0]
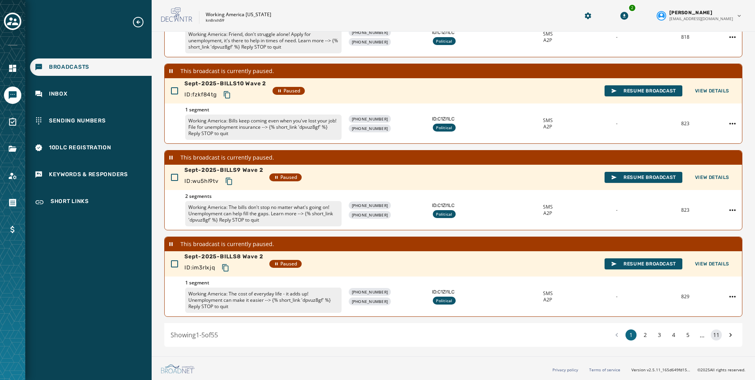
click at [711, 332] on button "11" at bounding box center [715, 334] width 11 height 11
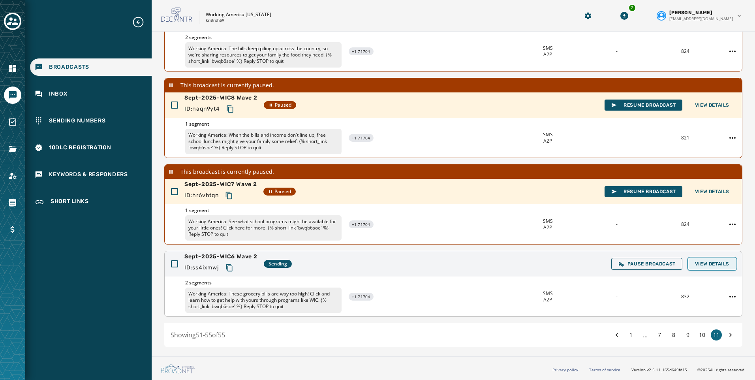
click at [702, 260] on span "View Details" at bounding box center [712, 263] width 34 height 6
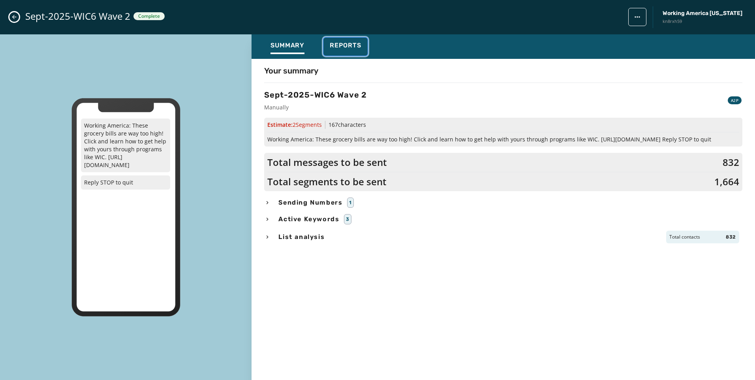
click at [353, 51] on div "Reports" at bounding box center [346, 47] width 32 height 13
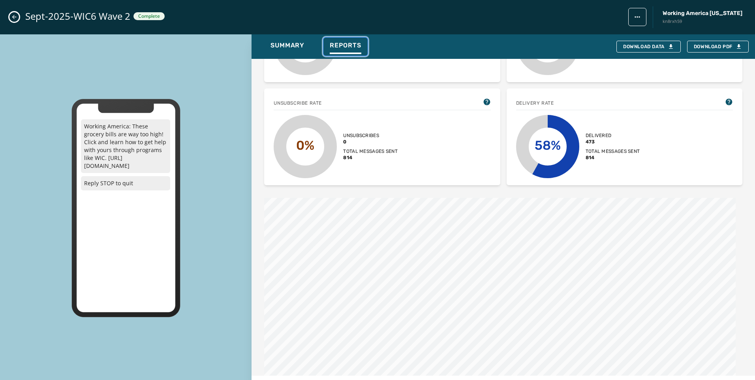
scroll to position [276, 0]
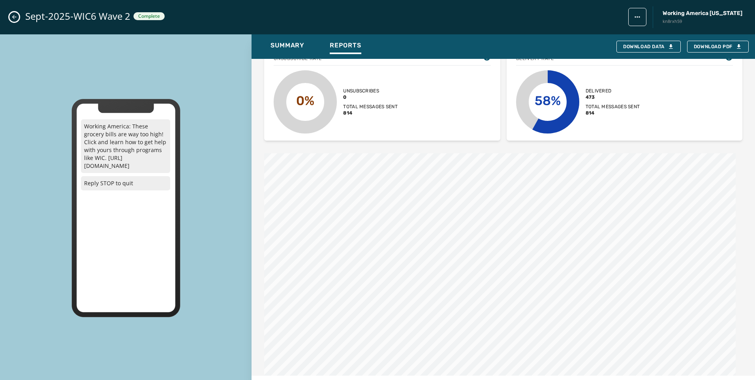
click at [15, 16] on icon "Close admin drawer" at bounding box center [14, 17] width 6 height 6
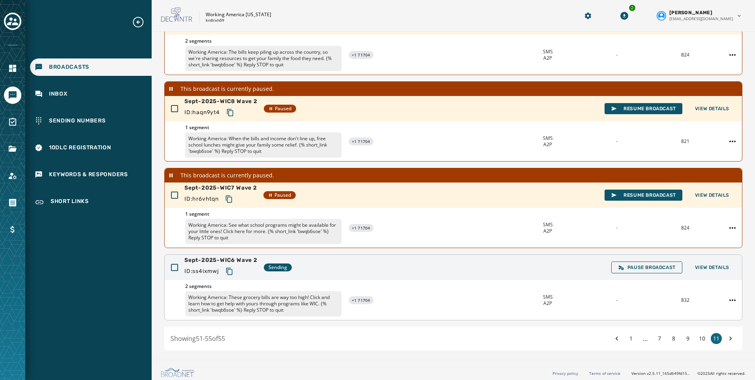
scroll to position [206, 0]
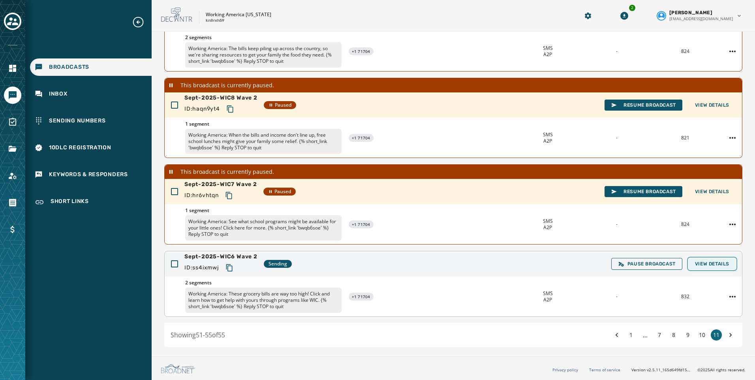
click at [699, 260] on span "View Details" at bounding box center [712, 263] width 34 height 6
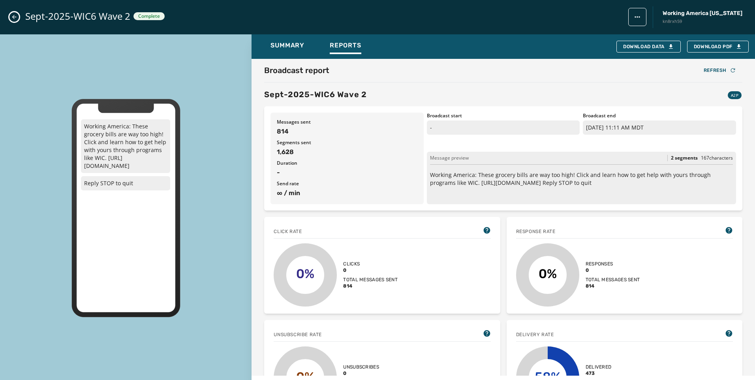
scroll to position [0, 0]
click at [16, 18] on icon "Close admin drawer" at bounding box center [14, 17] width 6 height 6
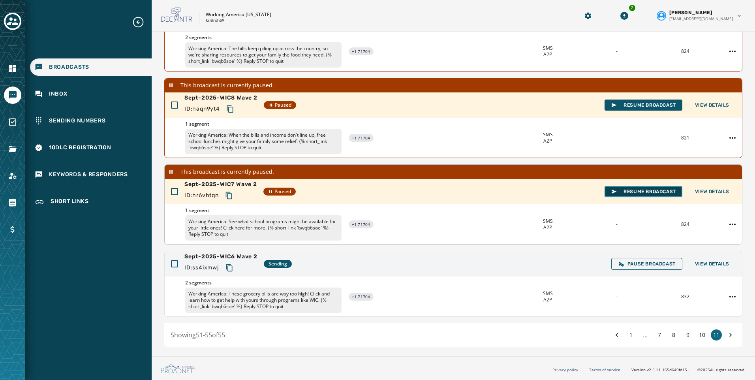
click at [623, 189] on span "Resume Broadcast" at bounding box center [643, 191] width 65 height 6
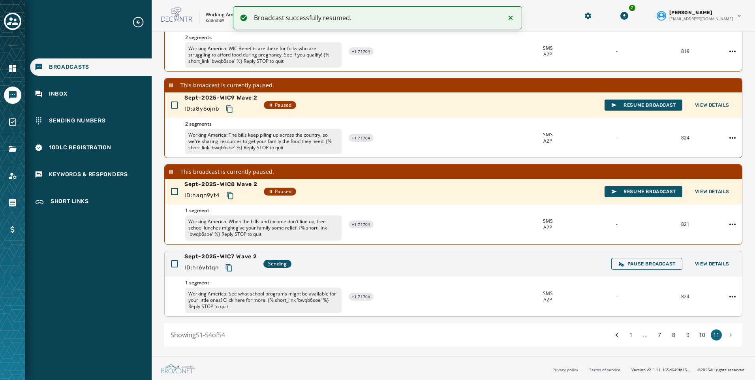
scroll to position [119, 0]
click at [228, 267] on icon "Copy text to clipboard" at bounding box center [229, 268] width 8 height 8
drag, startPoint x: 620, startPoint y: 193, endPoint x: 624, endPoint y: 195, distance: 4.8
click at [620, 193] on span "Resume Broadcast" at bounding box center [643, 191] width 65 height 6
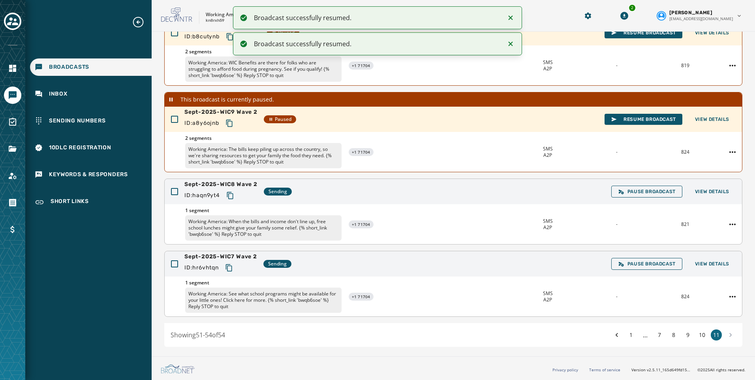
scroll to position [105, 0]
drag, startPoint x: 231, startPoint y: 195, endPoint x: 118, endPoint y: 245, distance: 124.0
click at [230, 195] on icon "Copy text to clipboard" at bounding box center [230, 195] width 8 height 8
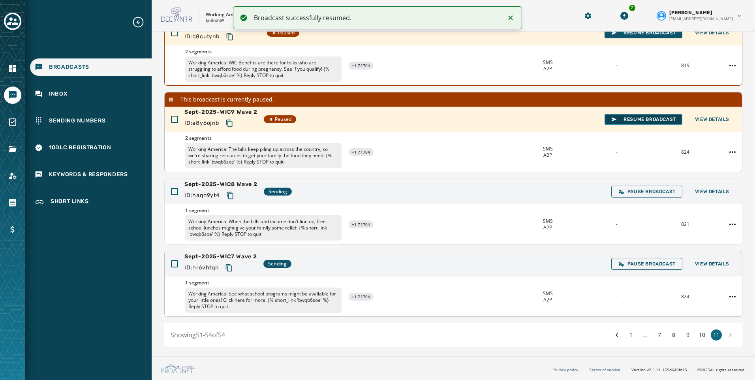
click at [658, 120] on span "Resume Broadcast" at bounding box center [643, 119] width 65 height 6
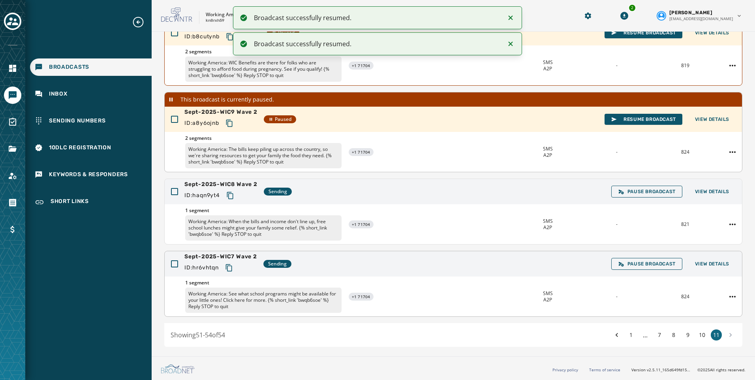
scroll to position [91, 0]
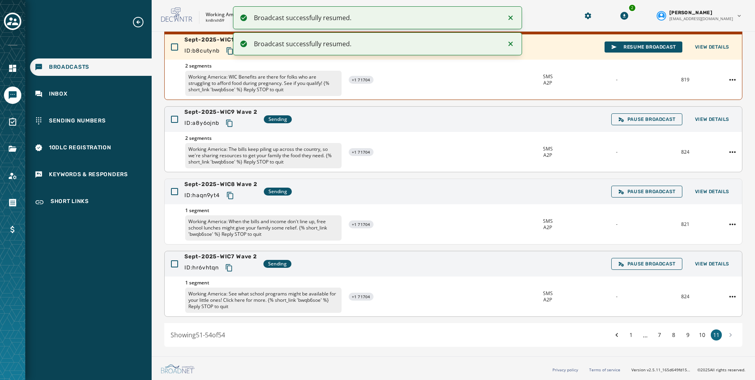
click at [232, 124] on icon "Copy text to clipboard" at bounding box center [229, 123] width 8 height 8
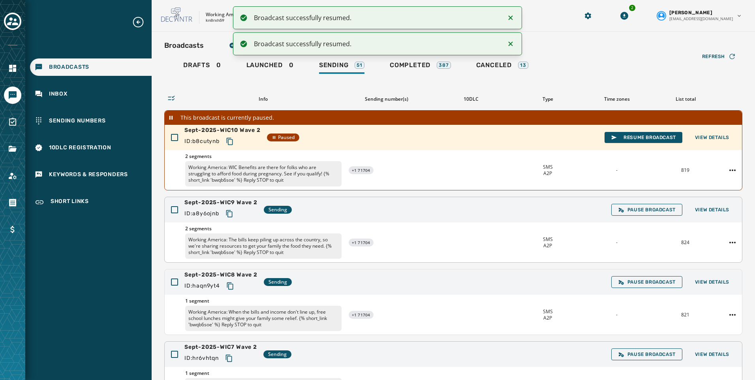
scroll to position [0, 0]
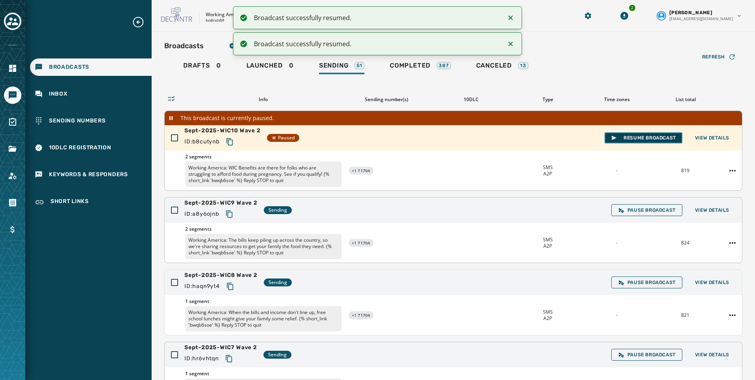
click at [626, 137] on span "Resume Broadcast" at bounding box center [643, 138] width 65 height 6
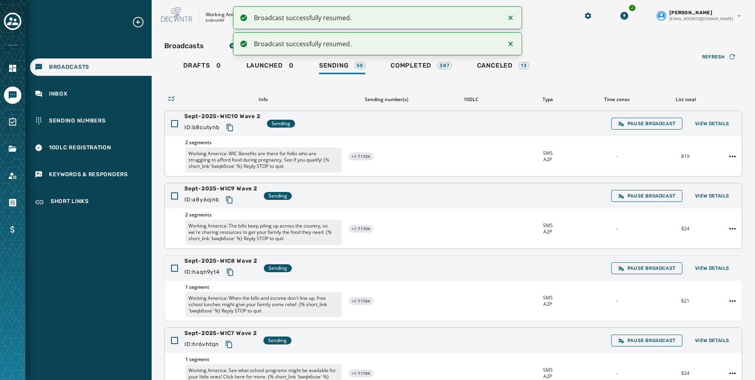
click at [233, 128] on icon "Copy text to clipboard" at bounding box center [230, 128] width 8 height 8
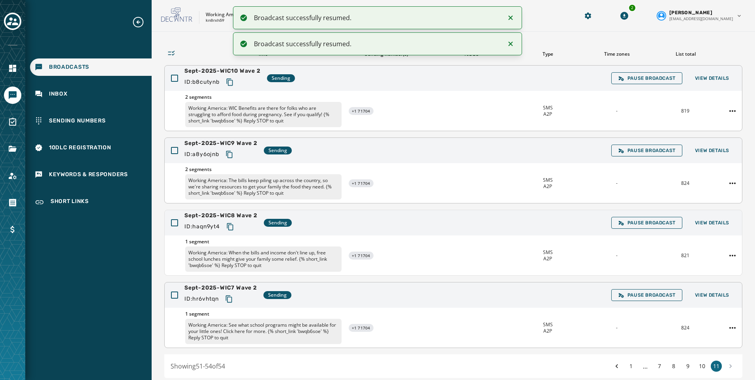
scroll to position [77, 0]
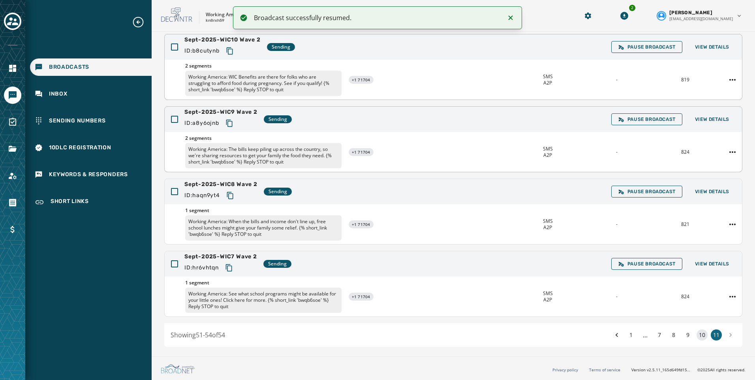
click at [696, 339] on button "10" at bounding box center [701, 334] width 11 height 11
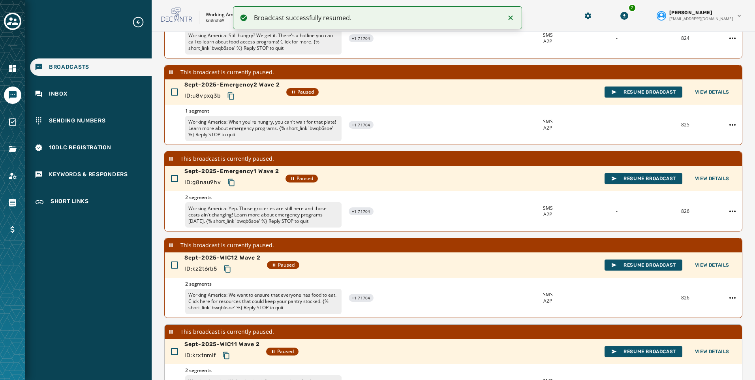
scroll to position [220, 0]
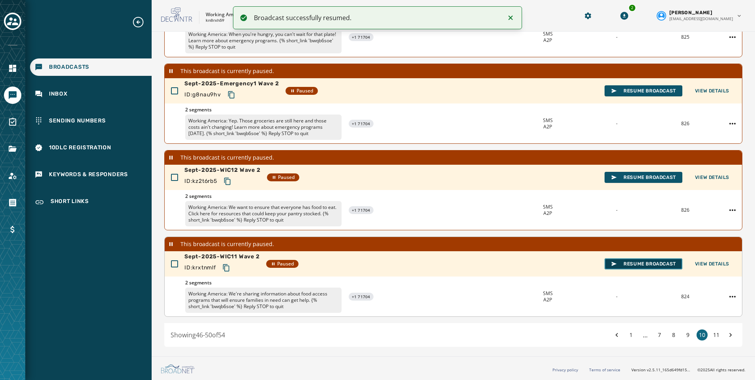
click at [641, 263] on span "Resume Broadcast" at bounding box center [643, 263] width 65 height 6
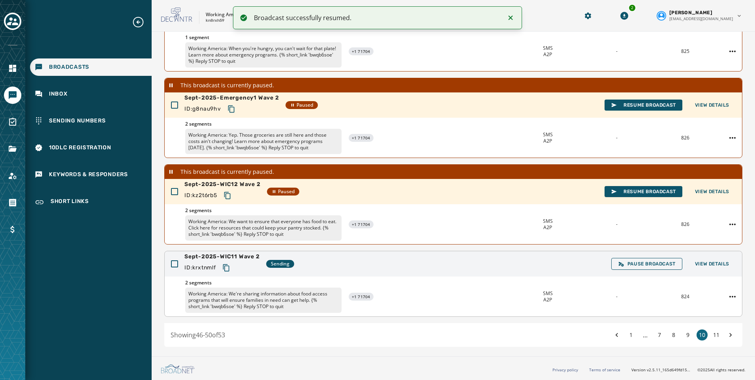
scroll to position [206, 0]
click at [225, 266] on icon "Copy text to clipboard" at bounding box center [226, 268] width 8 height 8
click at [647, 193] on span "Resume Broadcast" at bounding box center [643, 191] width 65 height 6
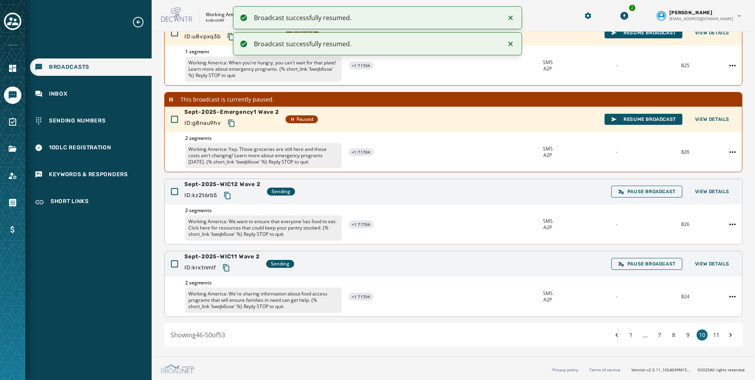
click at [224, 191] on button "Copy text to clipboard" at bounding box center [227, 195] width 14 height 14
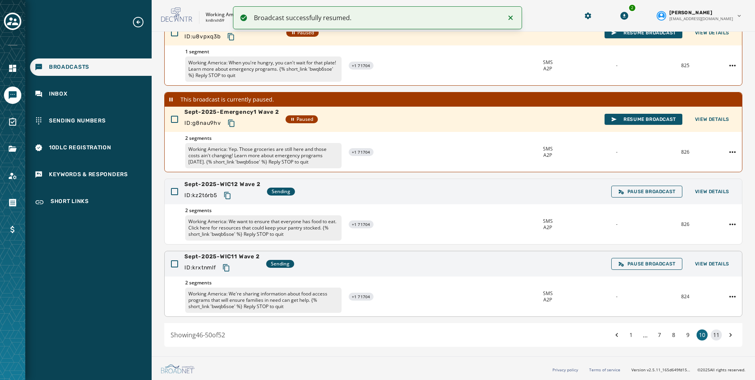
click at [711, 336] on button "11" at bounding box center [715, 334] width 11 height 11
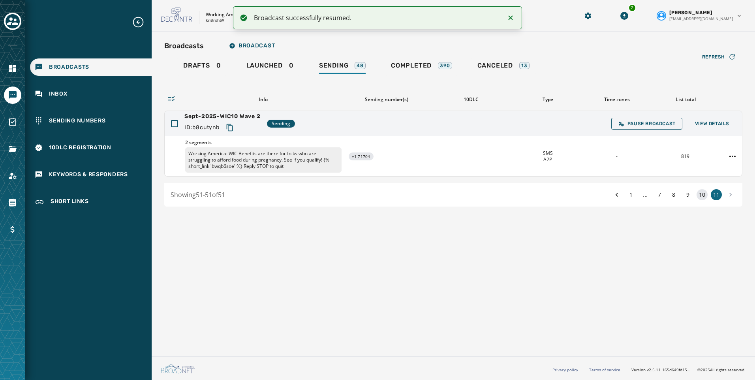
click at [702, 194] on button "10" at bounding box center [701, 194] width 11 height 11
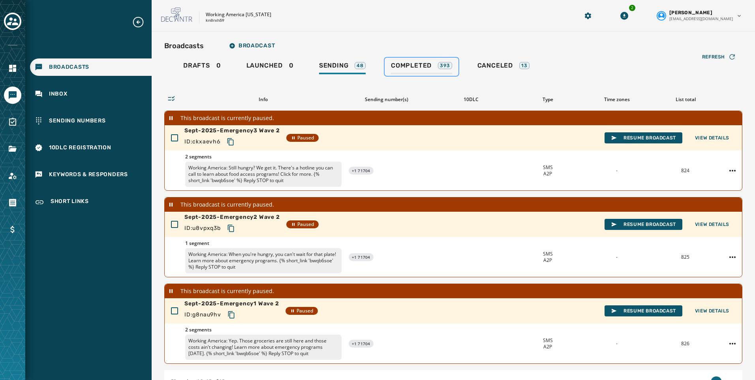
click at [410, 66] on span "Completed" at bounding box center [411, 66] width 41 height 8
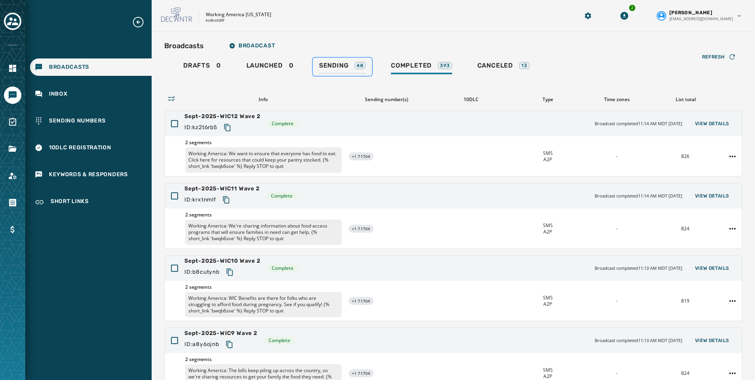
click at [339, 67] on span "Sending" at bounding box center [334, 66] width 30 height 8
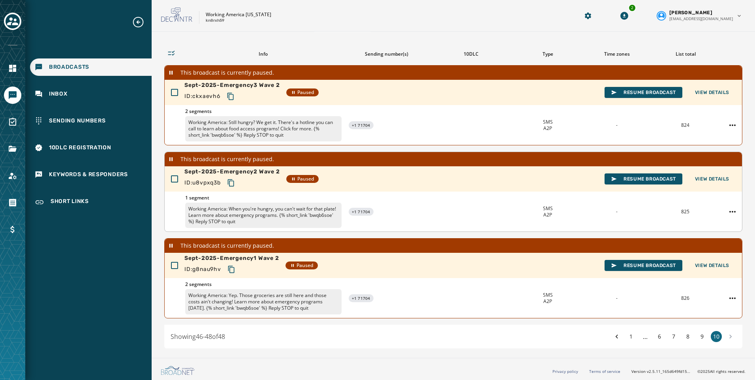
scroll to position [47, 0]
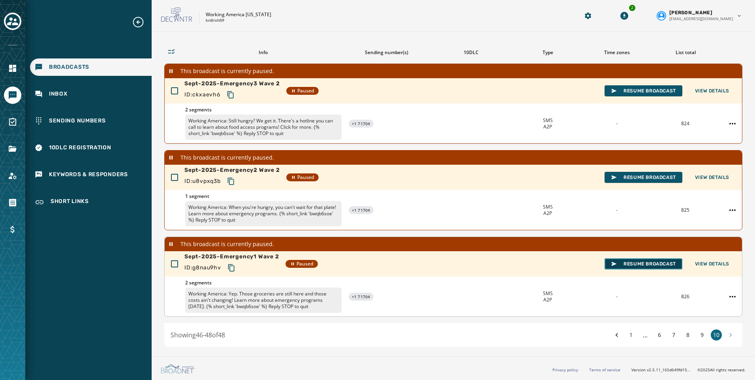
click at [640, 263] on span "Resume Broadcast" at bounding box center [643, 263] width 65 height 6
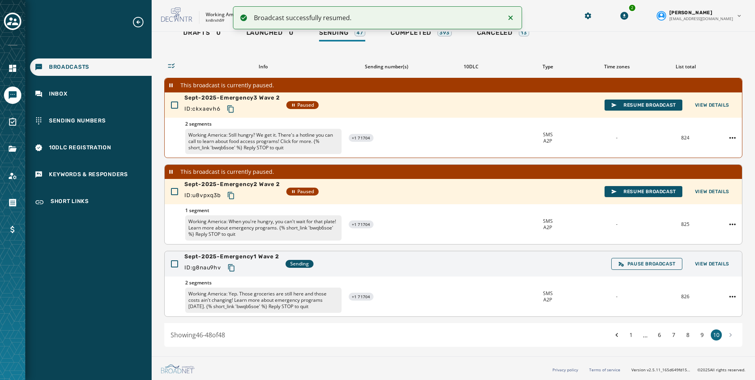
scroll to position [33, 0]
click at [172, 264] on div at bounding box center [174, 263] width 7 height 7
click at [626, 193] on span "Resume Broadcast" at bounding box center [643, 191] width 65 height 6
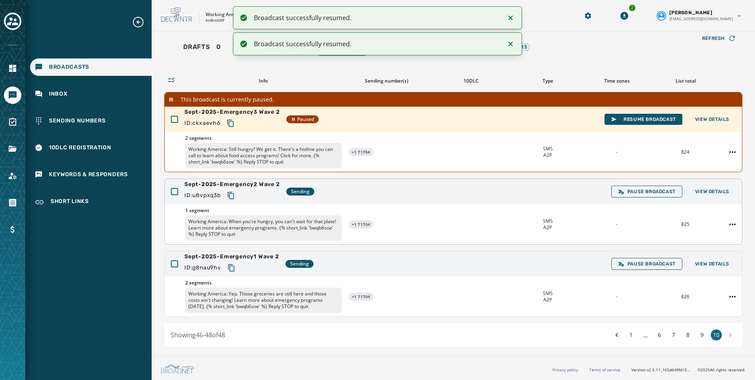
scroll to position [19, 0]
click at [230, 193] on icon "Copy text to clipboard" at bounding box center [231, 195] width 8 height 8
click at [640, 117] on span "Resume Broadcast" at bounding box center [643, 119] width 65 height 6
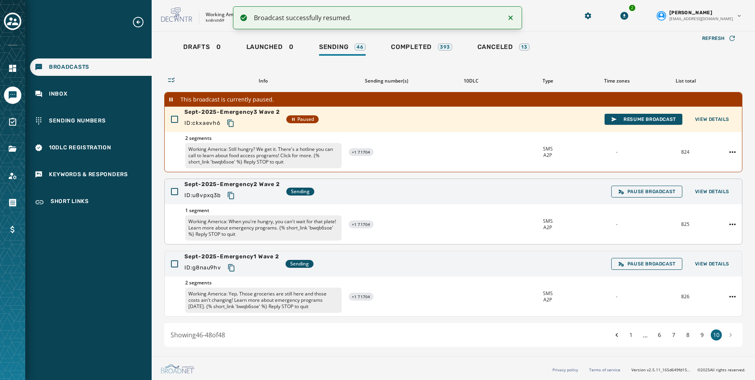
scroll to position [4, 0]
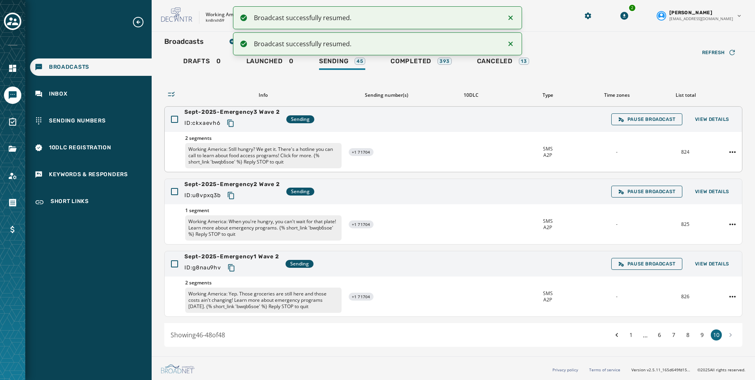
click at [228, 122] on icon "Copy text to clipboard" at bounding box center [231, 123] width 8 height 8
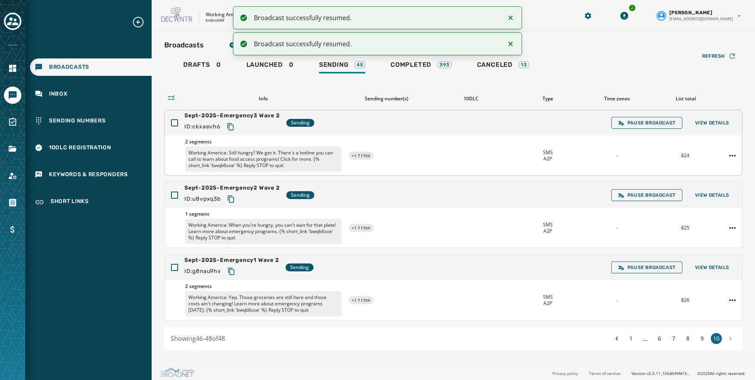
scroll to position [0, 0]
click at [698, 336] on button "9" at bounding box center [701, 339] width 11 height 11
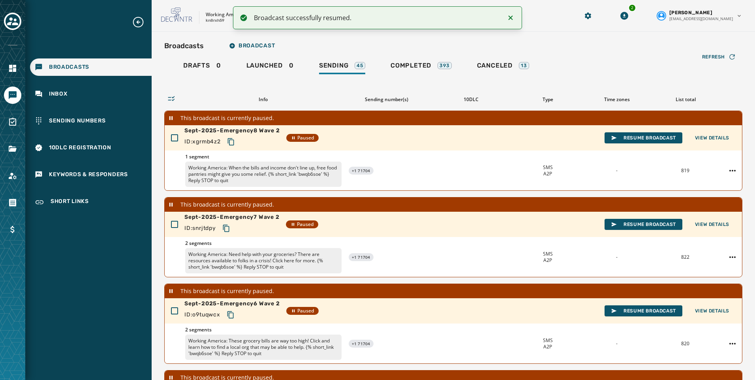
scroll to position [220, 0]
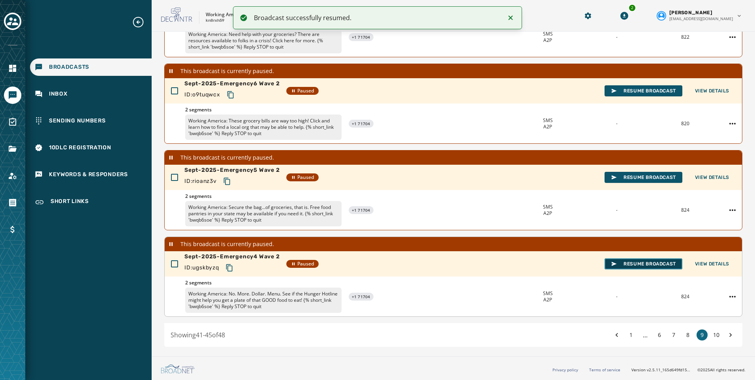
click at [641, 260] on button "Resume Broadcast" at bounding box center [643, 263] width 78 height 11
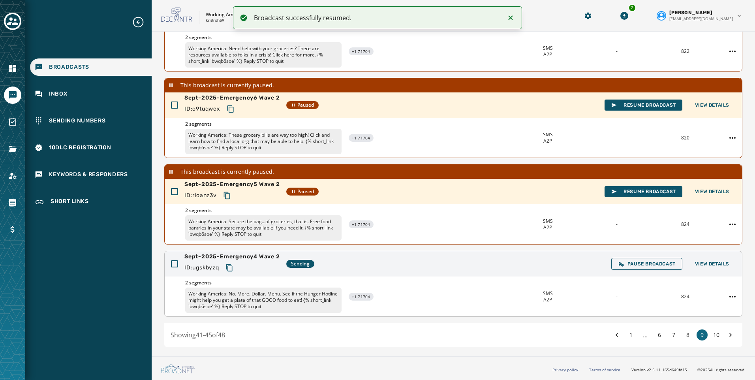
scroll to position [206, 0]
click at [175, 264] on div at bounding box center [174, 263] width 7 height 7
click at [638, 190] on span "Resume Broadcast" at bounding box center [643, 191] width 65 height 6
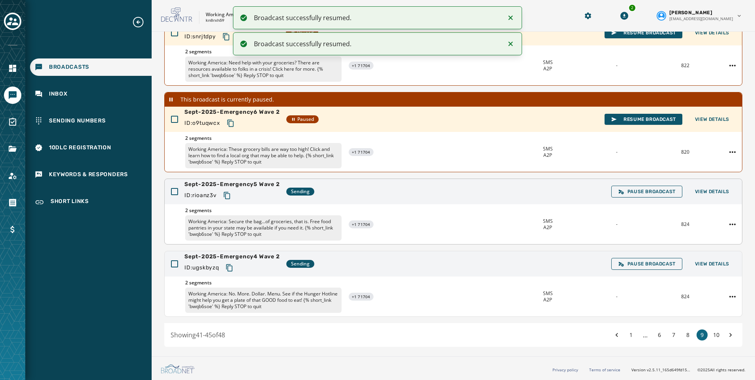
scroll to position [191, 0]
click at [226, 194] on icon "Copy text to clipboard" at bounding box center [227, 195] width 8 height 8
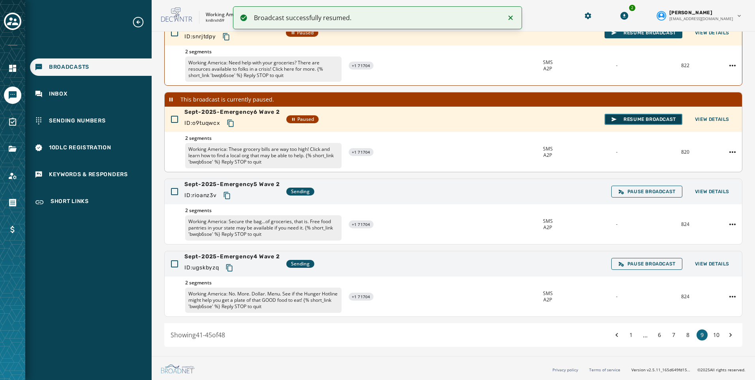
click at [634, 118] on span "Resume Broadcast" at bounding box center [643, 119] width 65 height 6
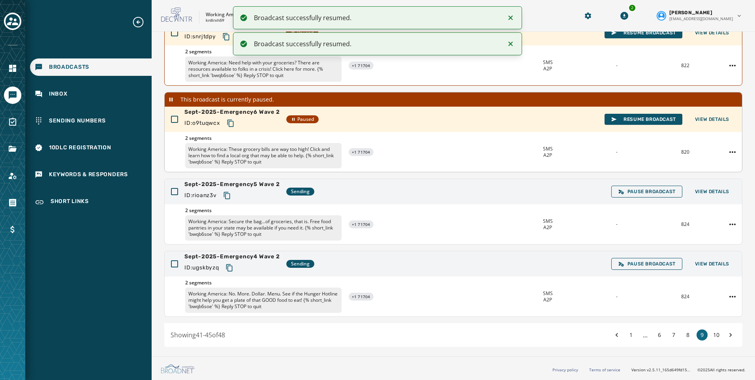
scroll to position [177, 0]
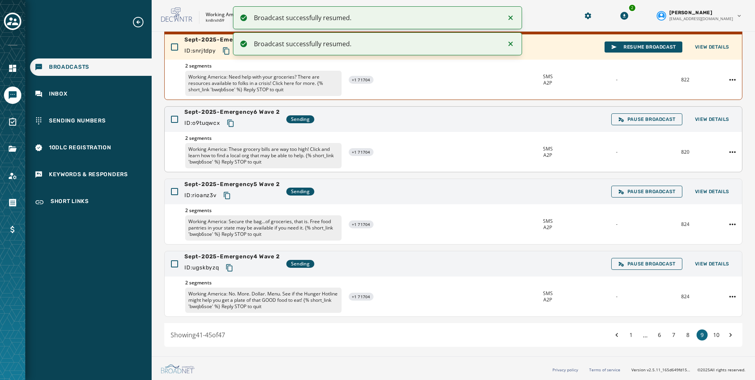
click at [229, 123] on icon "Copy text to clipboard" at bounding box center [230, 123] width 6 height 7
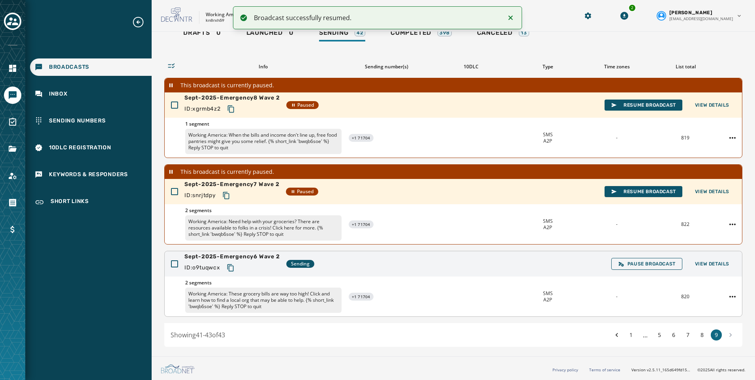
scroll to position [0, 0]
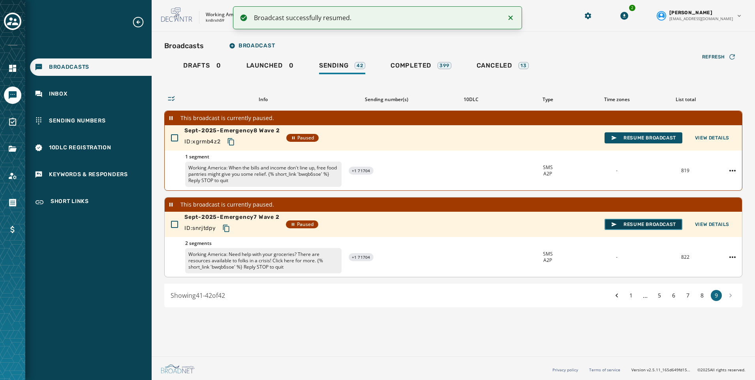
click at [636, 225] on span "Resume Broadcast" at bounding box center [643, 224] width 65 height 6
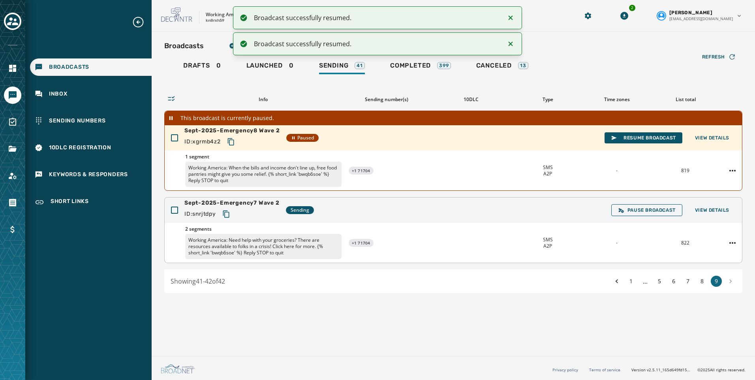
click at [225, 210] on button "Copy text to clipboard" at bounding box center [226, 214] width 14 height 14
click at [653, 138] on span "Resume Broadcast" at bounding box center [643, 138] width 65 height 6
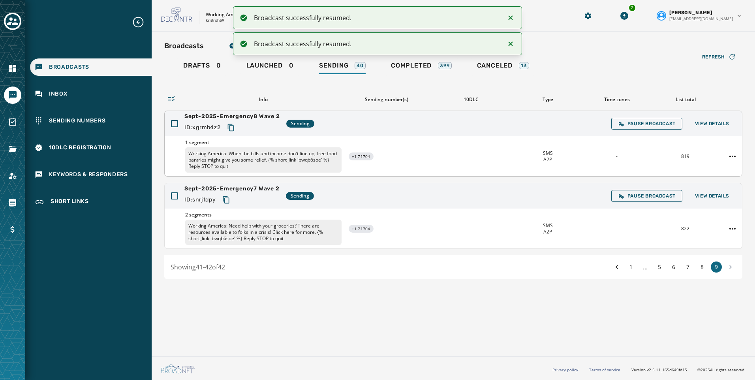
click at [232, 129] on icon "Copy text to clipboard" at bounding box center [231, 128] width 8 height 8
click at [702, 264] on button "8" at bounding box center [701, 266] width 11 height 11
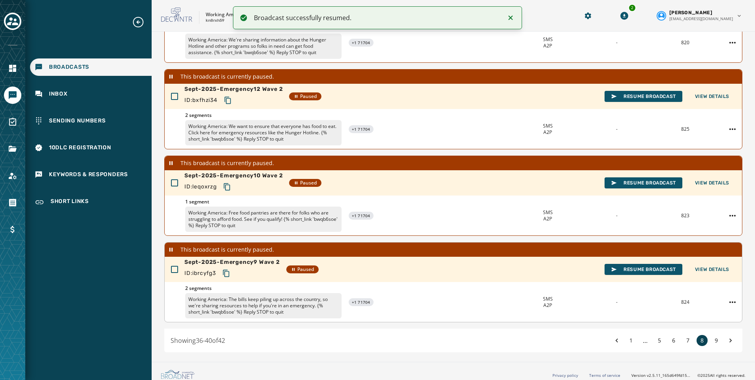
scroll to position [220, 0]
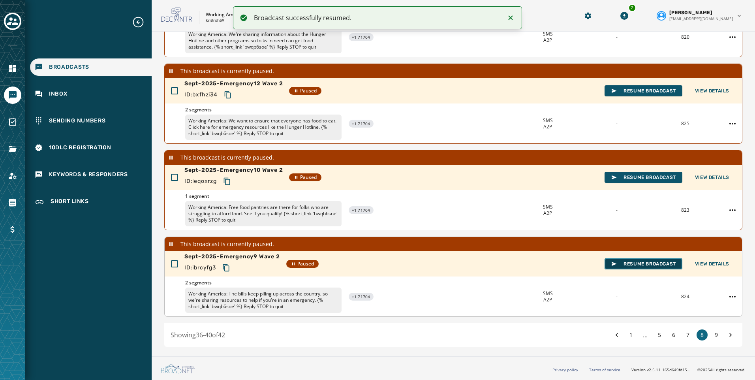
click at [625, 263] on span "Resume Broadcast" at bounding box center [643, 263] width 65 height 6
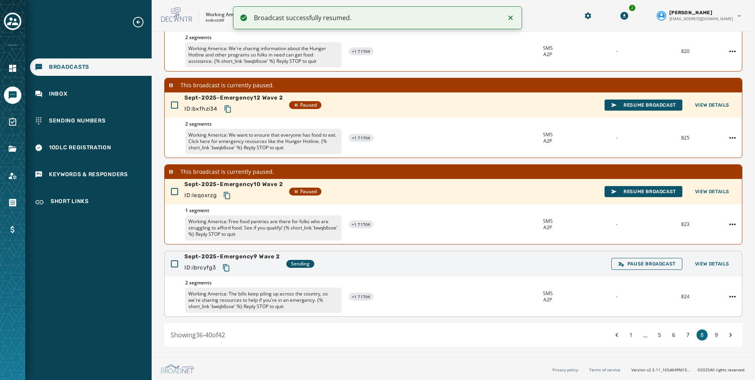
scroll to position [206, 0]
click at [229, 271] on icon "Copy text to clipboard" at bounding box center [226, 267] width 6 height 7
click at [648, 192] on span "Resume Broadcast" at bounding box center [643, 191] width 65 height 6
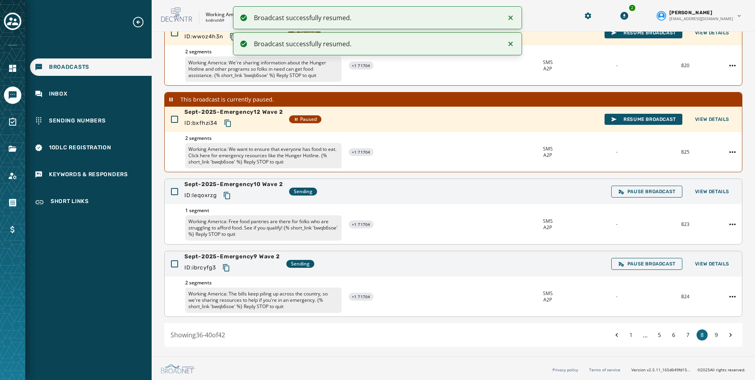
click at [226, 192] on icon "Copy text to clipboard" at bounding box center [226, 195] width 6 height 7
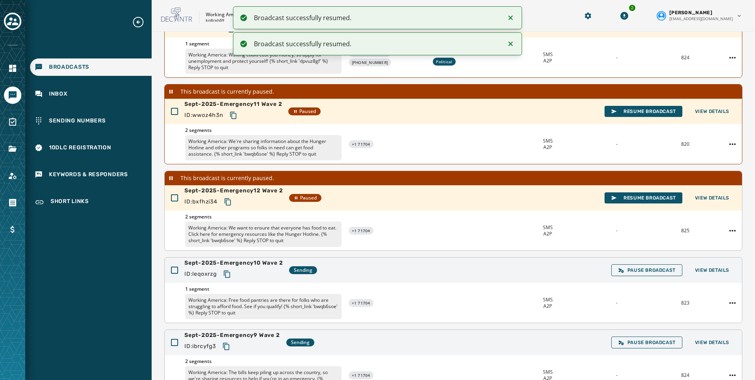
scroll to position [112, 0]
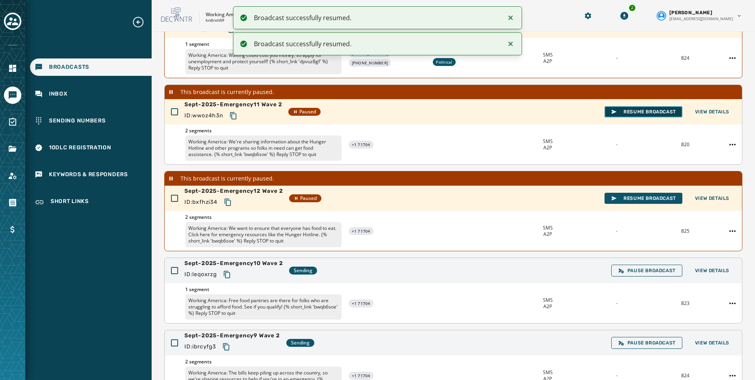
click at [617, 111] on span "Resume Broadcast" at bounding box center [643, 112] width 65 height 6
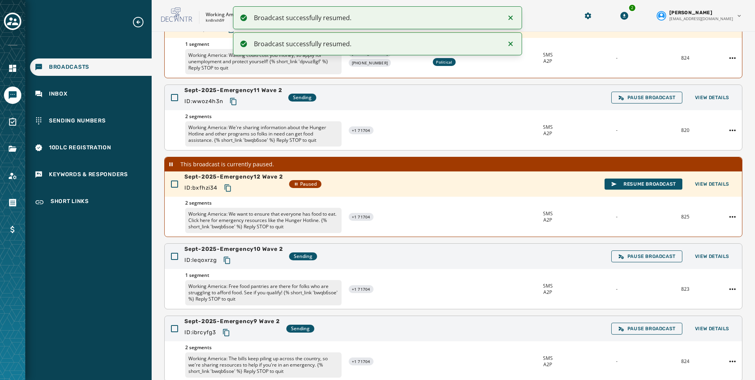
click at [233, 100] on icon "Copy text to clipboard" at bounding box center [233, 101] width 6 height 7
click at [615, 183] on span "Resume Broadcast" at bounding box center [643, 184] width 65 height 6
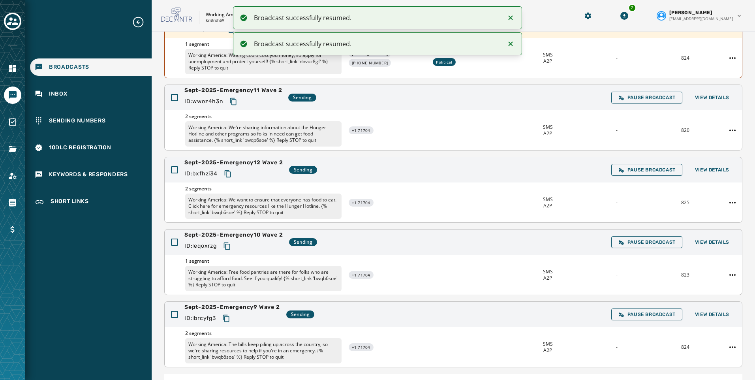
click at [230, 176] on icon "Copy text to clipboard" at bounding box center [228, 174] width 8 height 8
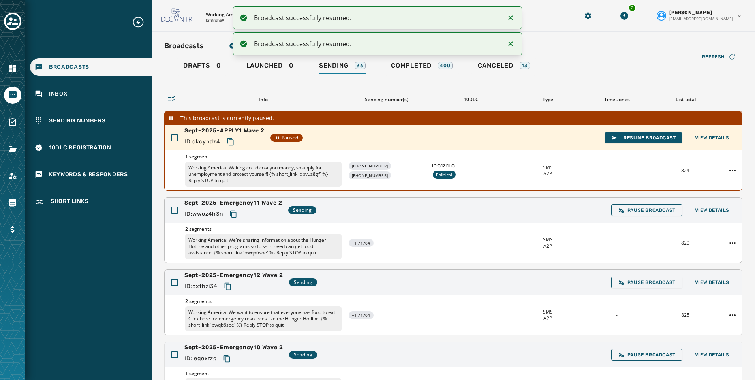
click at [507, 17] on icon "Notifications (F8)" at bounding box center [510, 17] width 9 height 9
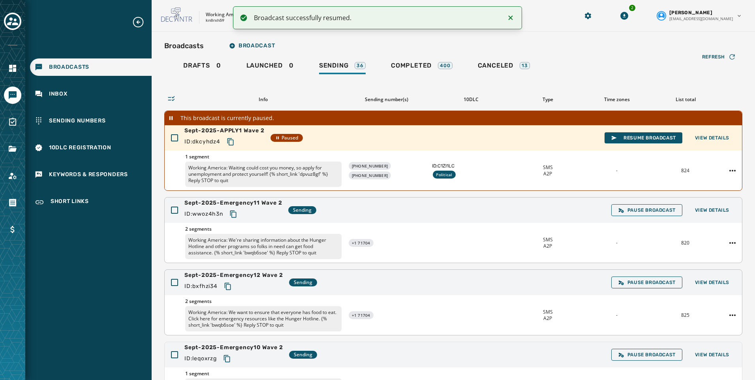
click at [510, 17] on icon "Notifications (F8)" at bounding box center [510, 17] width 9 height 9
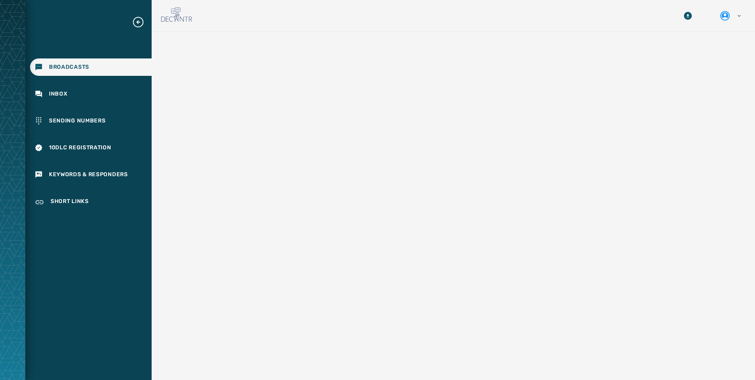
click at [63, 106] on div "Broadcasts Inbox Sending Numbers 10DLC Registration Keywords & Responders Short…" at bounding box center [88, 114] width 126 height 196
click at [58, 87] on div "Inbox" at bounding box center [91, 93] width 122 height 17
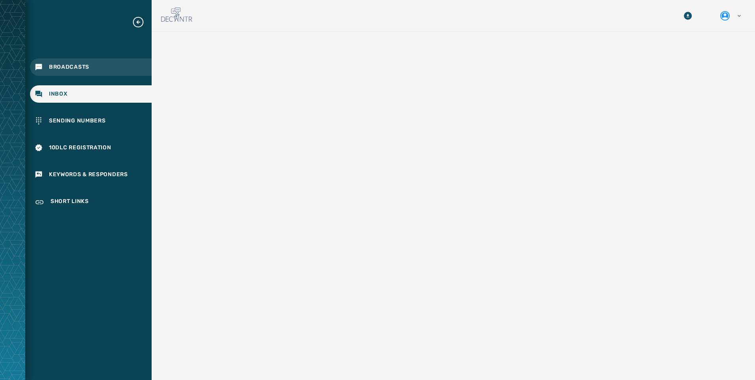
click at [88, 71] on div "Broadcasts" at bounding box center [91, 66] width 122 height 17
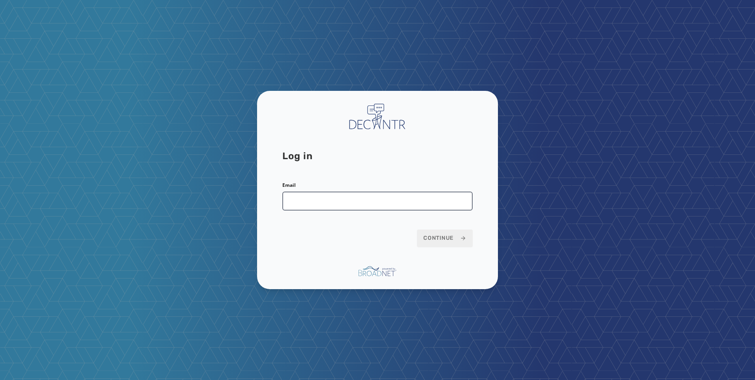
drag, startPoint x: 308, startPoint y: 187, endPoint x: 315, endPoint y: 199, distance: 14.0
click at [309, 193] on div "Email" at bounding box center [377, 196] width 190 height 28
drag, startPoint x: 321, startPoint y: 201, endPoint x: 330, endPoint y: 203, distance: 8.5
click at [321, 201] on input "Email" at bounding box center [377, 200] width 190 height 19
type input "**********"
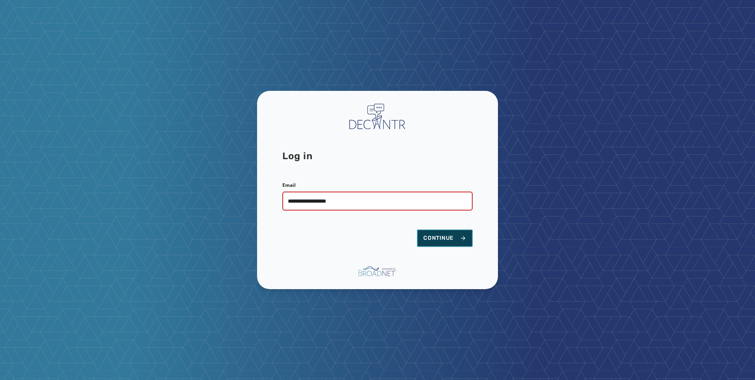
click at [437, 231] on button "Continue" at bounding box center [445, 237] width 56 height 17
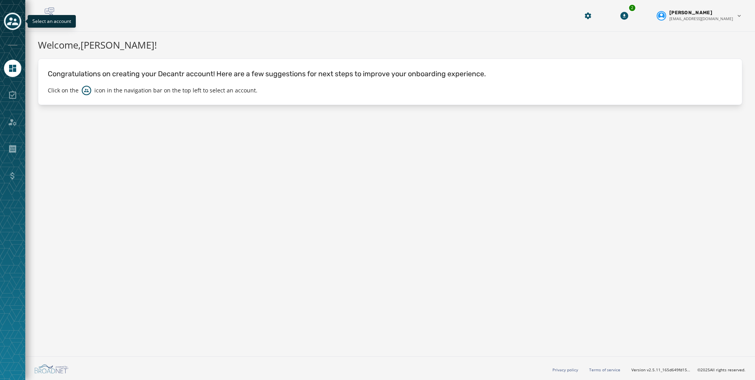
click at [14, 20] on icon "Toggle account select drawer" at bounding box center [12, 21] width 11 height 8
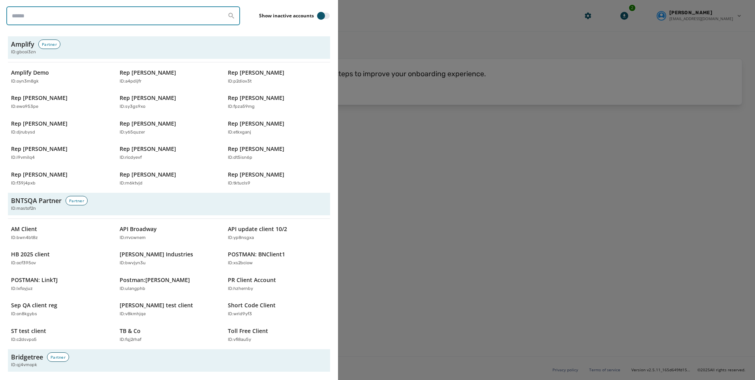
click at [86, 17] on input "search" at bounding box center [123, 15] width 234 height 19
type input "*******"
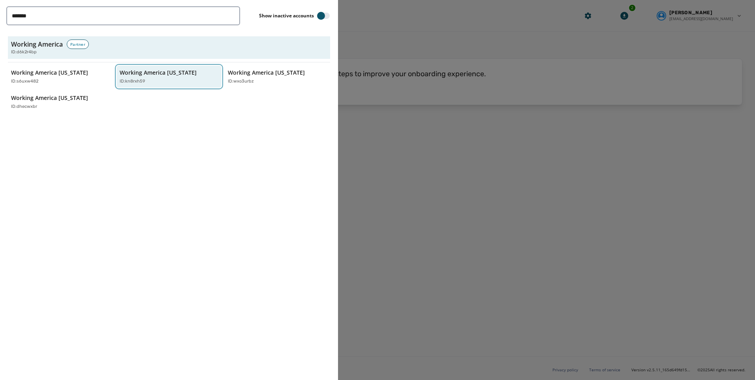
click at [146, 80] on div "ID: kn8rxh59" at bounding box center [165, 81] width 91 height 7
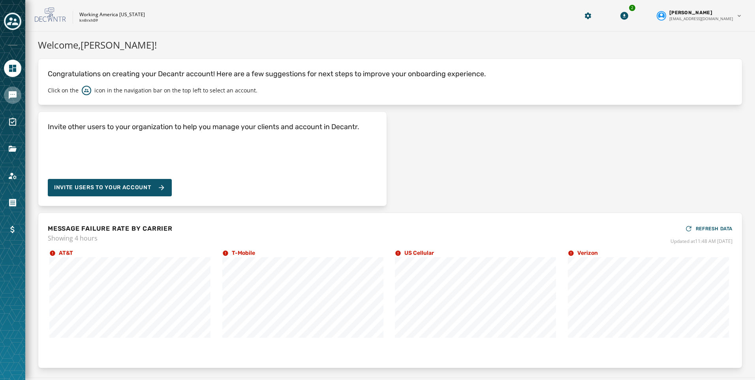
click at [17, 95] on icon "Navigate to Messaging" at bounding box center [13, 95] width 8 height 8
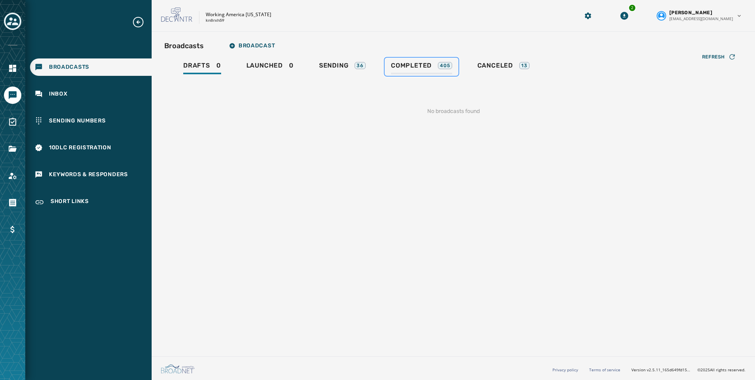
click at [423, 65] on span "Completed" at bounding box center [411, 66] width 41 height 8
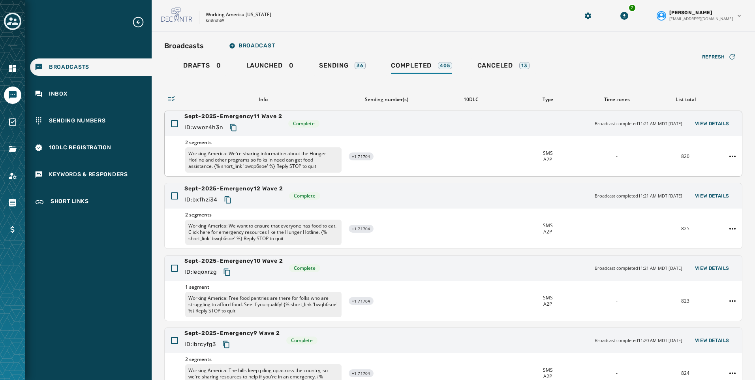
click at [236, 128] on icon "Copy text to clipboard" at bounding box center [233, 128] width 8 height 8
click at [231, 198] on icon "Copy text to clipboard" at bounding box center [228, 200] width 8 height 8
drag, startPoint x: 229, startPoint y: 273, endPoint x: 172, endPoint y: 312, distance: 68.5
click at [229, 273] on icon "Copy text to clipboard" at bounding box center [227, 272] width 8 height 8
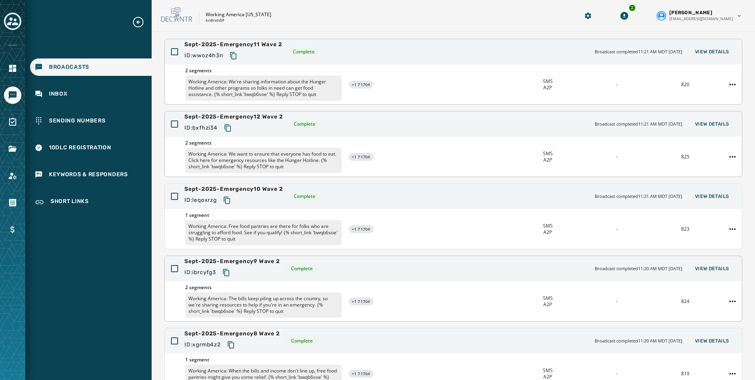
scroll to position [79, 0]
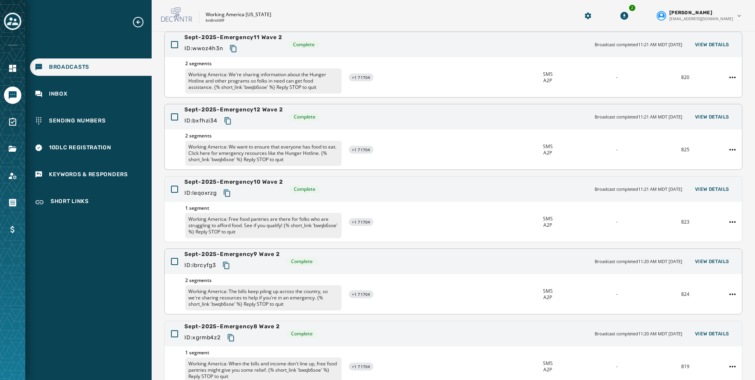
click at [229, 264] on icon "Copy text to clipboard" at bounding box center [226, 265] width 8 height 8
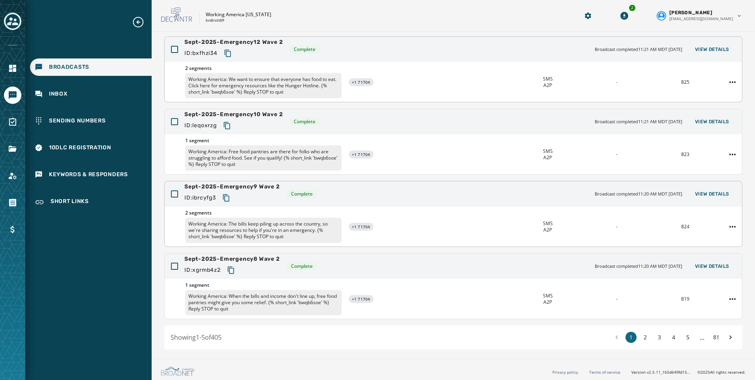
scroll to position [149, 0]
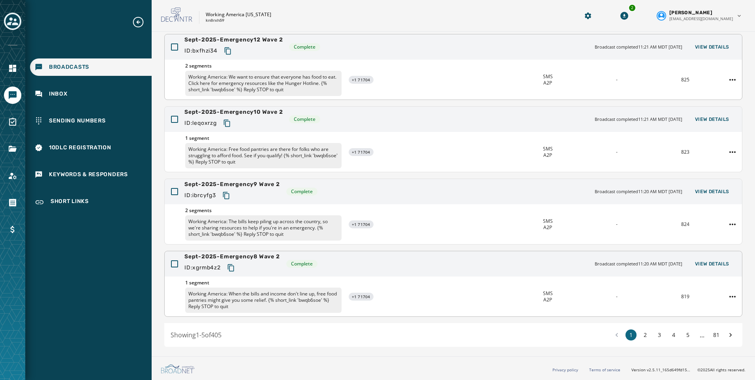
click at [232, 266] on icon "Copy text to clipboard" at bounding box center [230, 267] width 6 height 7
click at [639, 337] on button "2" at bounding box center [644, 334] width 11 height 11
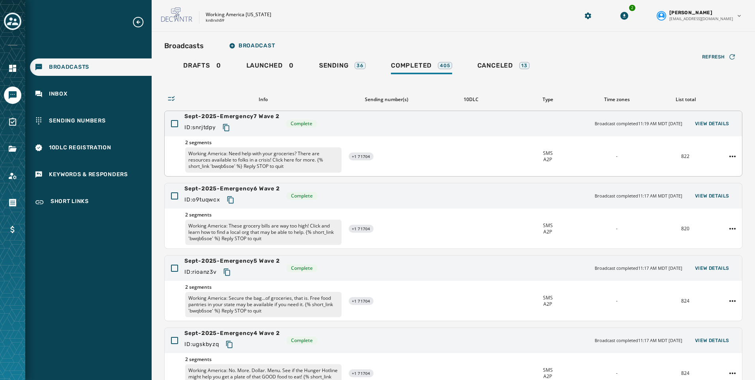
click at [230, 126] on icon "Copy text to clipboard" at bounding box center [226, 128] width 8 height 8
drag, startPoint x: 232, startPoint y: 202, endPoint x: 175, endPoint y: 243, distance: 70.2
click at [232, 202] on icon "Copy text to clipboard" at bounding box center [231, 200] width 8 height 8
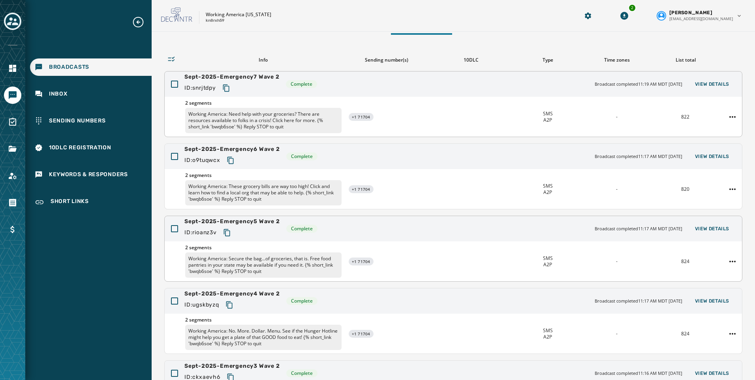
click at [229, 236] on icon "Copy text to clipboard" at bounding box center [226, 232] width 6 height 7
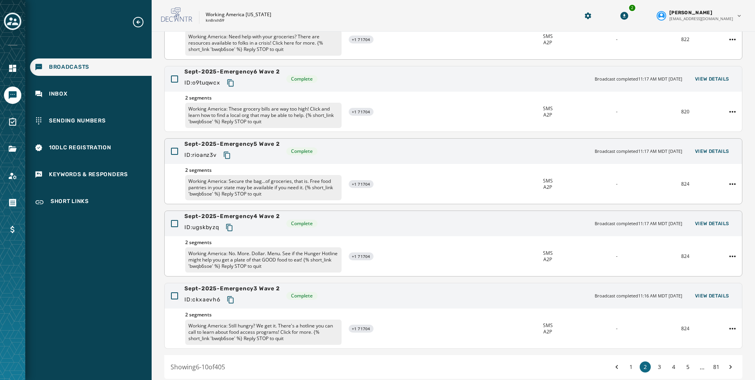
scroll to position [118, 0]
click at [232, 227] on icon "Copy text to clipboard" at bounding box center [229, 225] width 6 height 7
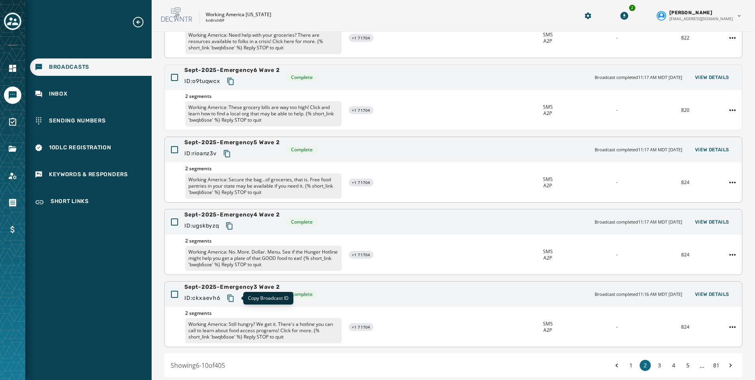
click at [234, 295] on icon "Copy text to clipboard" at bounding box center [231, 298] width 8 height 8
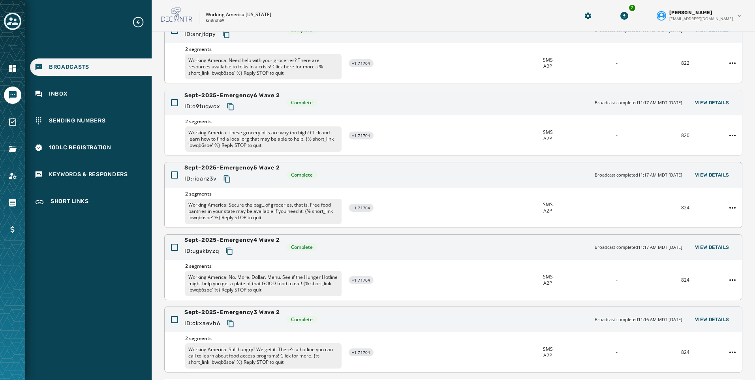
scroll to position [149, 0]
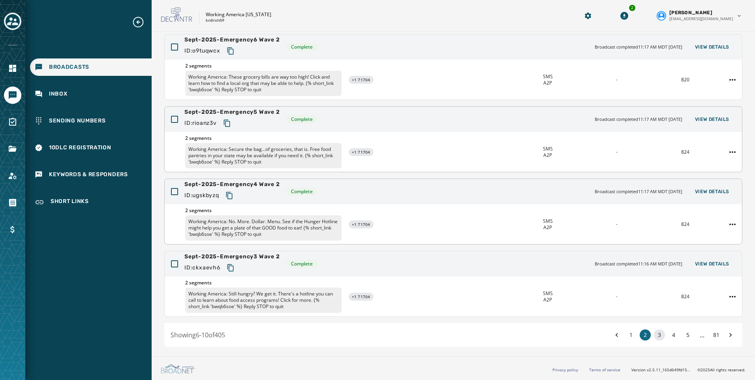
click at [654, 333] on button "3" at bounding box center [659, 334] width 11 height 11
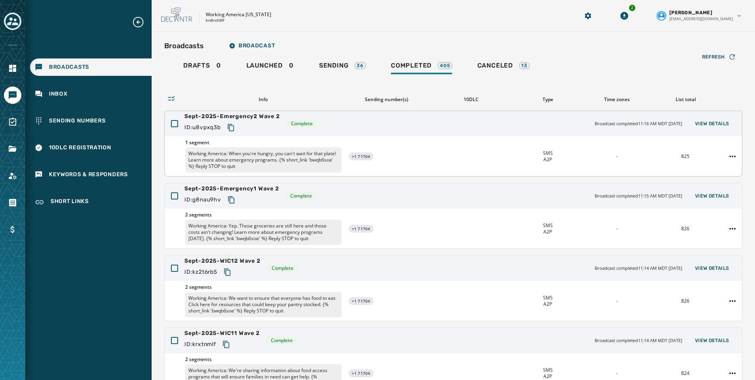
click at [230, 128] on icon "Copy text to clipboard" at bounding box center [230, 127] width 6 height 7
drag, startPoint x: 229, startPoint y: 200, endPoint x: 163, endPoint y: 228, distance: 71.6
click at [229, 200] on icon "Copy text to clipboard" at bounding box center [231, 200] width 8 height 8
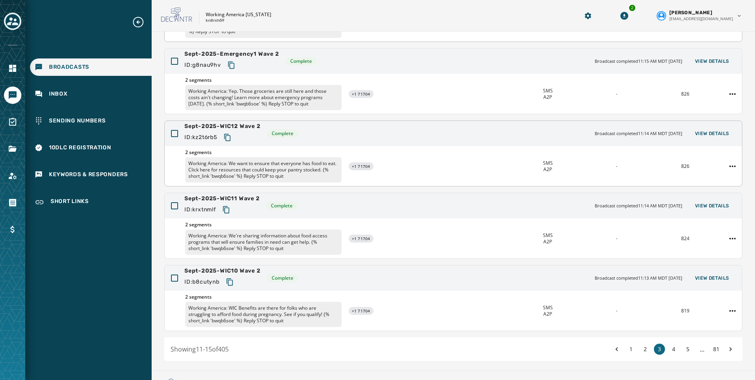
scroll to position [149, 0]
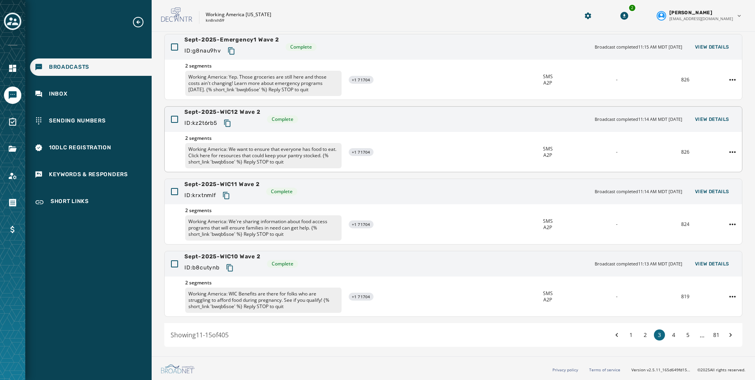
click at [224, 122] on button "Copy text to clipboard" at bounding box center [227, 123] width 14 height 14
click at [227, 194] on icon "Copy text to clipboard" at bounding box center [226, 195] width 8 height 8
click at [230, 267] on icon "Copy text to clipboard" at bounding box center [229, 267] width 6 height 7
click at [668, 334] on button "4" at bounding box center [673, 334] width 11 height 11
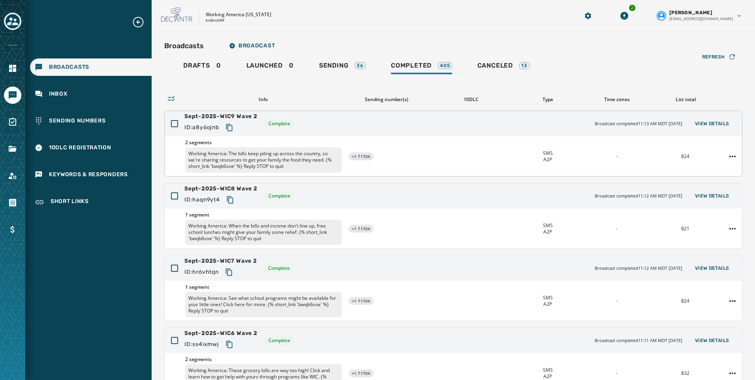
click at [232, 126] on icon "Copy text to clipboard" at bounding box center [229, 127] width 6 height 7
drag, startPoint x: 228, startPoint y: 200, endPoint x: 224, endPoint y: 206, distance: 7.4
click at [228, 200] on icon "Copy text to clipboard" at bounding box center [230, 200] width 8 height 8
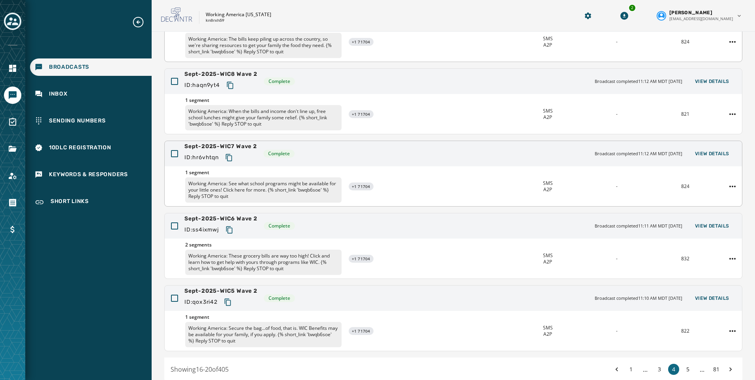
scroll to position [118, 0]
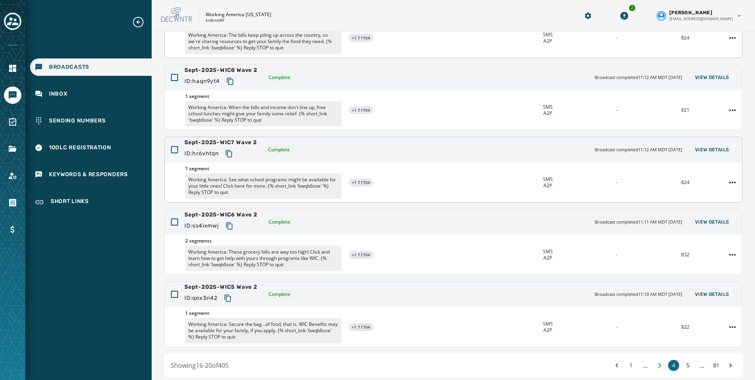
click at [231, 155] on icon "Copy text to clipboard" at bounding box center [229, 154] width 8 height 8
click at [227, 227] on icon "Copy text to clipboard" at bounding box center [229, 226] width 8 height 8
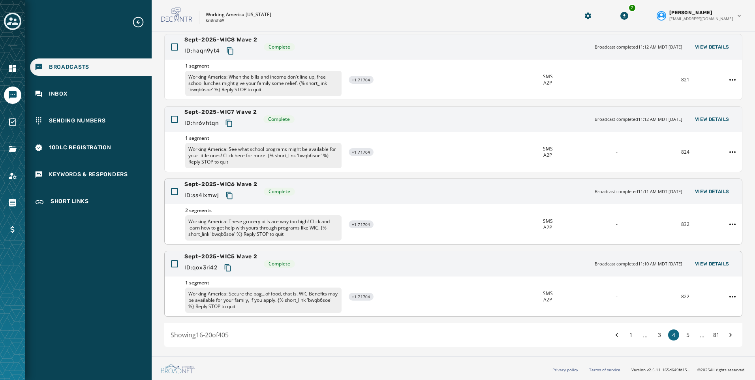
drag, startPoint x: 230, startPoint y: 268, endPoint x: 221, endPoint y: 278, distance: 12.9
click at [230, 268] on icon "Copy text to clipboard" at bounding box center [228, 268] width 8 height 8
click at [682, 334] on button "5" at bounding box center [687, 334] width 11 height 11
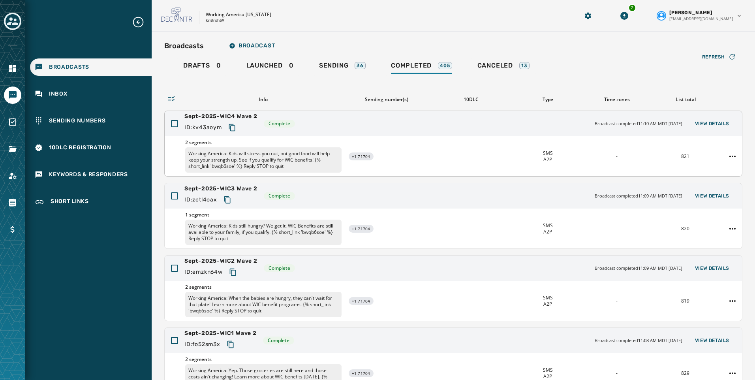
click at [238, 127] on button "Copy text to clipboard" at bounding box center [232, 127] width 14 height 14
drag, startPoint x: 230, startPoint y: 201, endPoint x: 107, endPoint y: 255, distance: 134.4
click at [229, 201] on icon "Copy text to clipboard" at bounding box center [227, 200] width 8 height 8
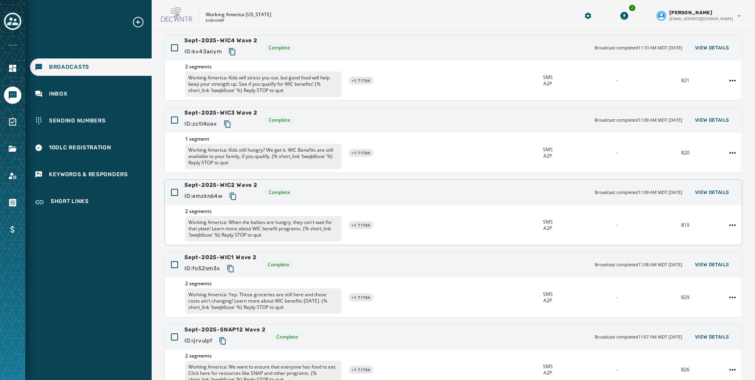
scroll to position [79, 0]
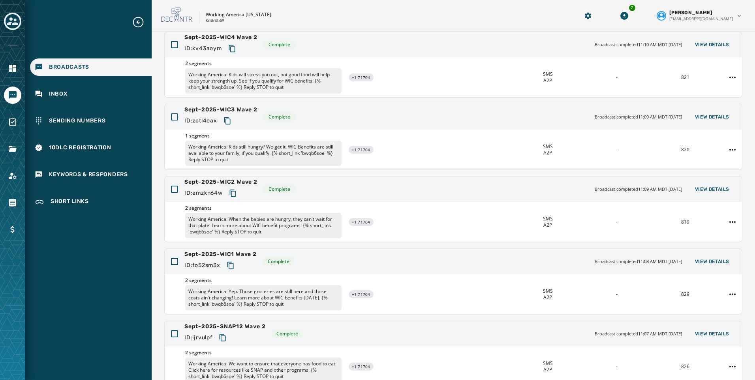
drag, startPoint x: 237, startPoint y: 192, endPoint x: 81, endPoint y: 251, distance: 166.5
click at [236, 192] on icon "Copy text to clipboard" at bounding box center [232, 192] width 6 height 7
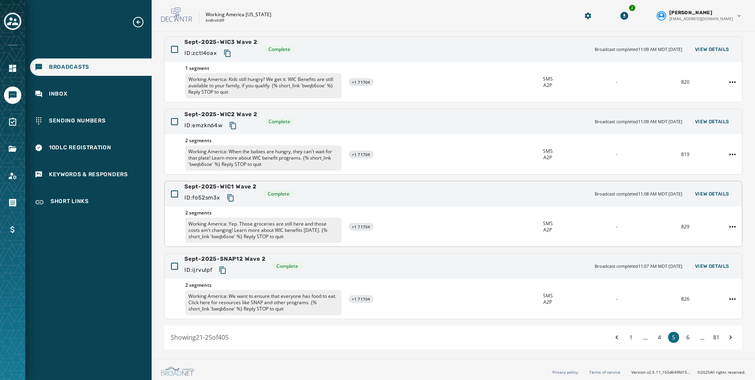
scroll to position [149, 0]
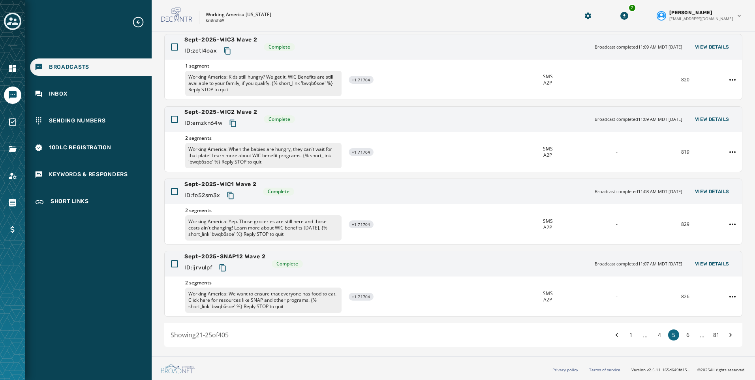
drag, startPoint x: 232, startPoint y: 193, endPoint x: 6, endPoint y: 252, distance: 233.2
click at [232, 193] on icon "Copy text to clipboard" at bounding box center [230, 195] width 6 height 7
click at [224, 267] on icon "Copy text to clipboard" at bounding box center [223, 268] width 8 height 8
click at [685, 339] on button "6" at bounding box center [687, 334] width 11 height 11
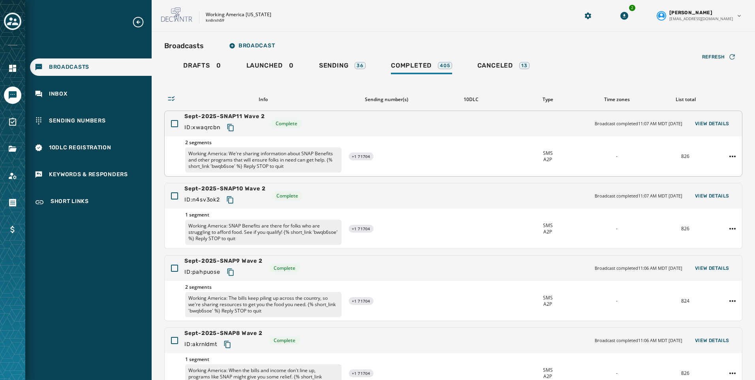
click at [231, 129] on icon "Copy text to clipboard" at bounding box center [231, 128] width 8 height 8
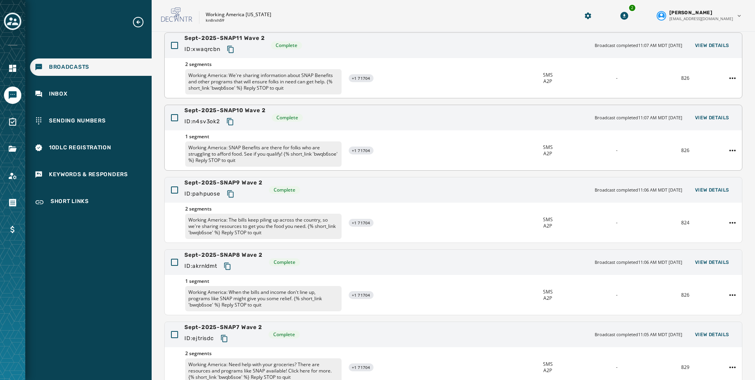
scroll to position [79, 0]
drag, startPoint x: 232, startPoint y: 120, endPoint x: 188, endPoint y: 163, distance: 61.7
click at [232, 120] on icon "Copy text to clipboard" at bounding box center [230, 121] width 8 height 8
drag, startPoint x: 230, startPoint y: 191, endPoint x: 0, endPoint y: 319, distance: 262.9
click at [230, 191] on icon "Copy text to clipboard" at bounding box center [230, 192] width 6 height 7
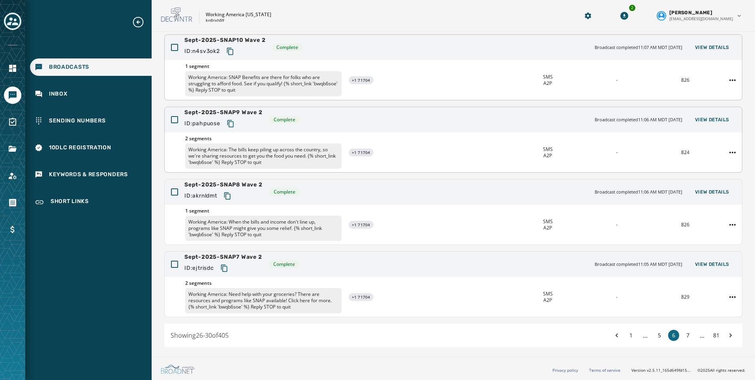
scroll to position [149, 0]
click at [232, 191] on button "Copy text to clipboard" at bounding box center [227, 195] width 14 height 14
click at [227, 271] on icon "Copy text to clipboard" at bounding box center [224, 267] width 6 height 7
click at [682, 334] on button "7" at bounding box center [687, 334] width 11 height 11
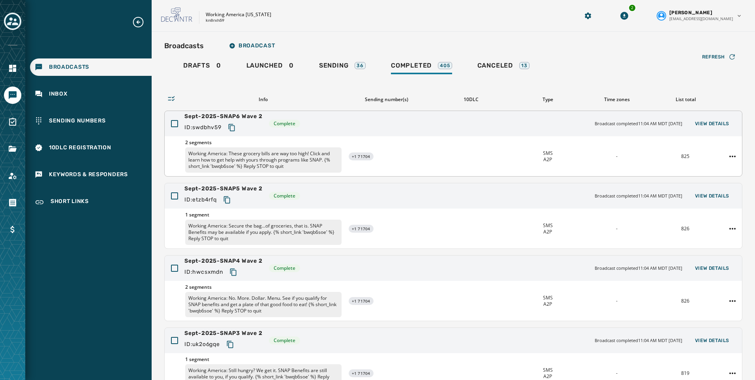
click at [227, 126] on button "Copy text to clipboard" at bounding box center [232, 127] width 14 height 14
drag, startPoint x: 228, startPoint y: 197, endPoint x: 10, endPoint y: 269, distance: 229.5
click at [228, 197] on icon "Copy text to clipboard" at bounding box center [226, 199] width 6 height 7
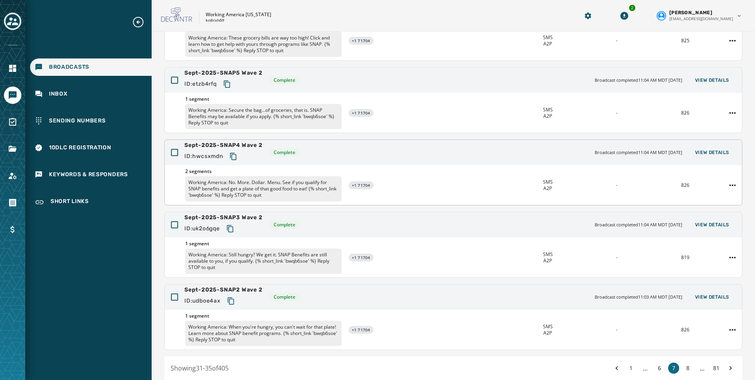
scroll to position [118, 0]
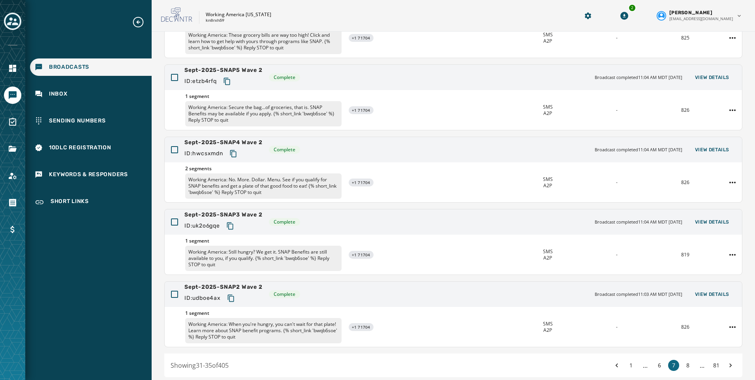
drag, startPoint x: 236, startPoint y: 155, endPoint x: 101, endPoint y: 252, distance: 166.3
click at [236, 155] on icon "Copy text to clipboard" at bounding box center [233, 154] width 8 height 8
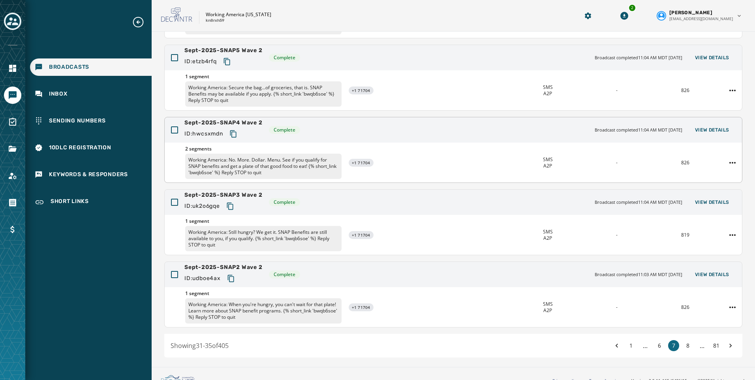
scroll to position [149, 0]
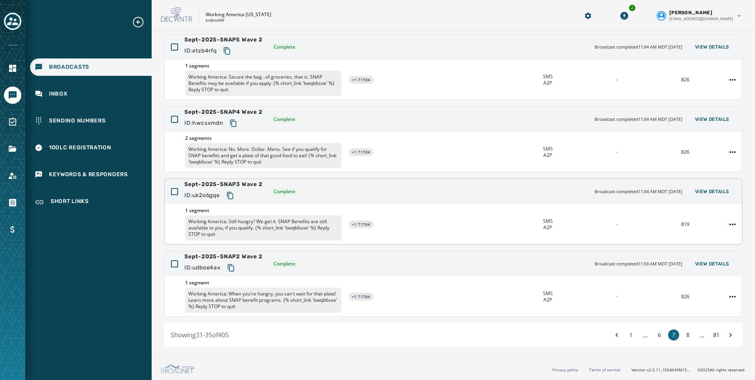
click at [230, 195] on icon "Copy text to clipboard" at bounding box center [230, 195] width 6 height 7
drag, startPoint x: 230, startPoint y: 269, endPoint x: 122, endPoint y: 299, distance: 111.8
click at [229, 270] on icon "Copy text to clipboard" at bounding box center [231, 268] width 8 height 8
click at [682, 337] on button "8" at bounding box center [687, 334] width 11 height 11
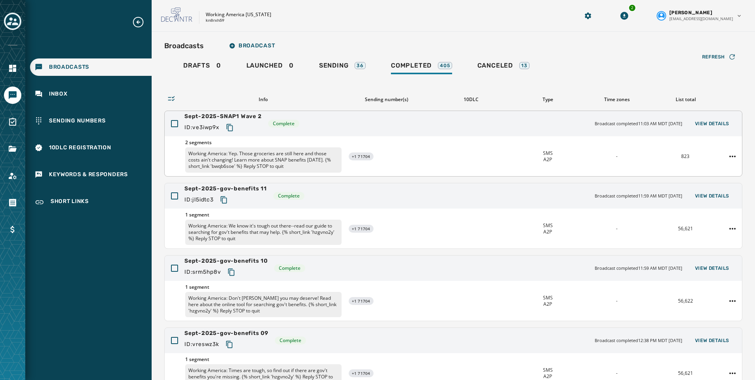
click at [229, 128] on icon "Copy text to clipboard" at bounding box center [229, 127] width 6 height 7
